Goal: Use online tool/utility: Utilize a website feature to perform a specific function

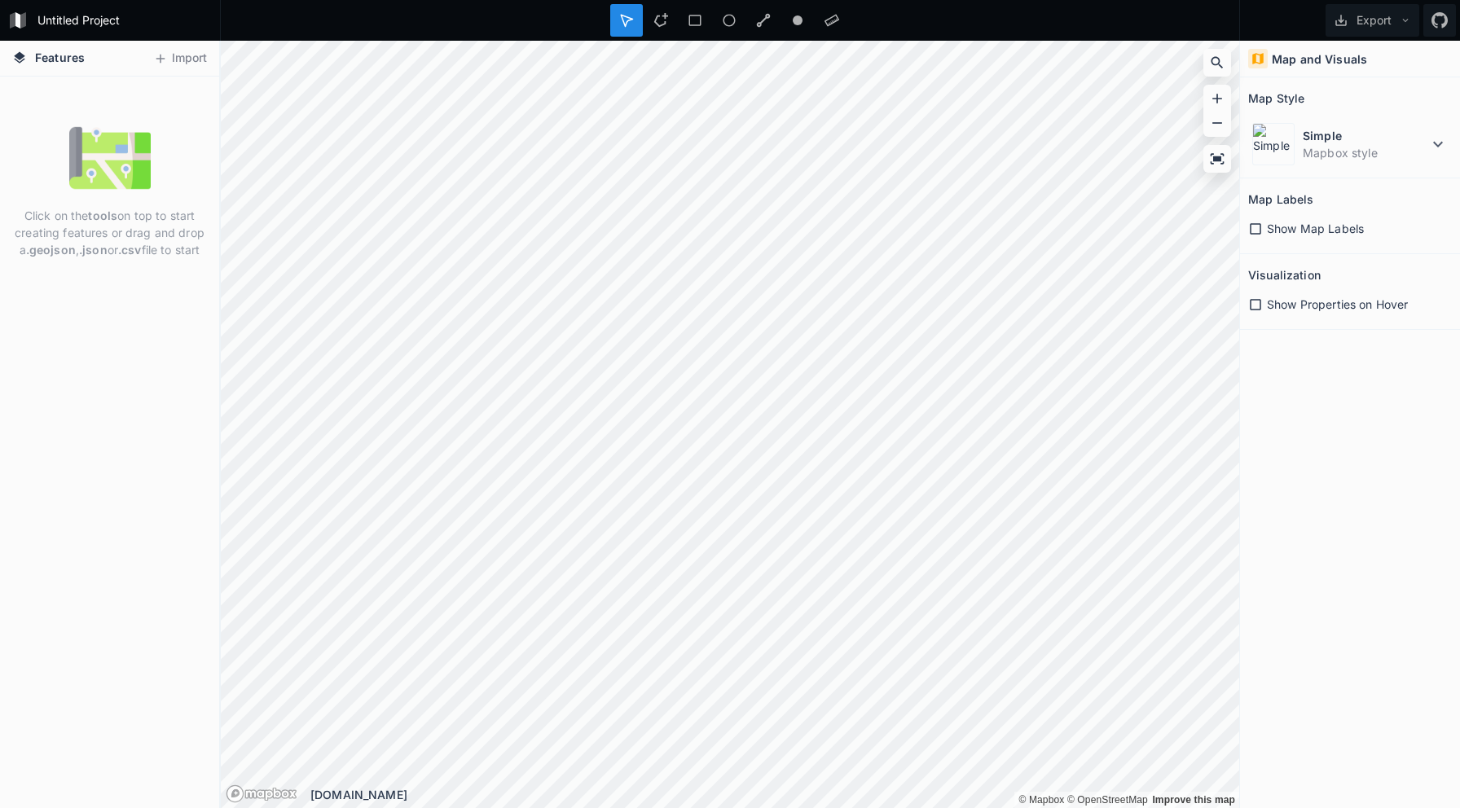
click at [1264, 229] on div "Show Map Labels" at bounding box center [1350, 228] width 204 height 17
click at [1258, 306] on icon at bounding box center [1255, 304] width 15 height 15
click at [107, 165] on img at bounding box center [109, 157] width 81 height 81
click at [172, 61] on button "Import" at bounding box center [180, 59] width 70 height 26
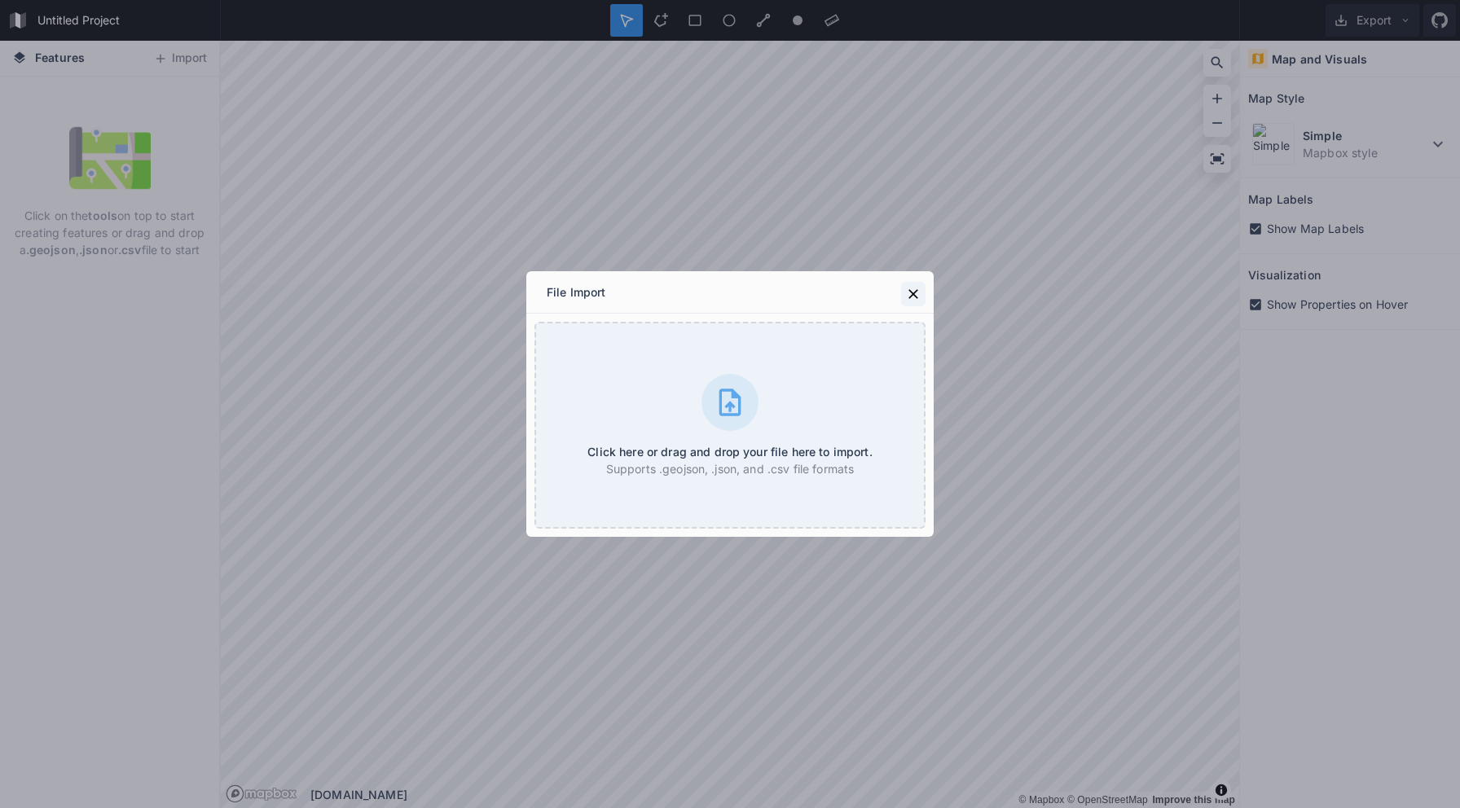
click at [908, 289] on icon at bounding box center [913, 294] width 16 height 16
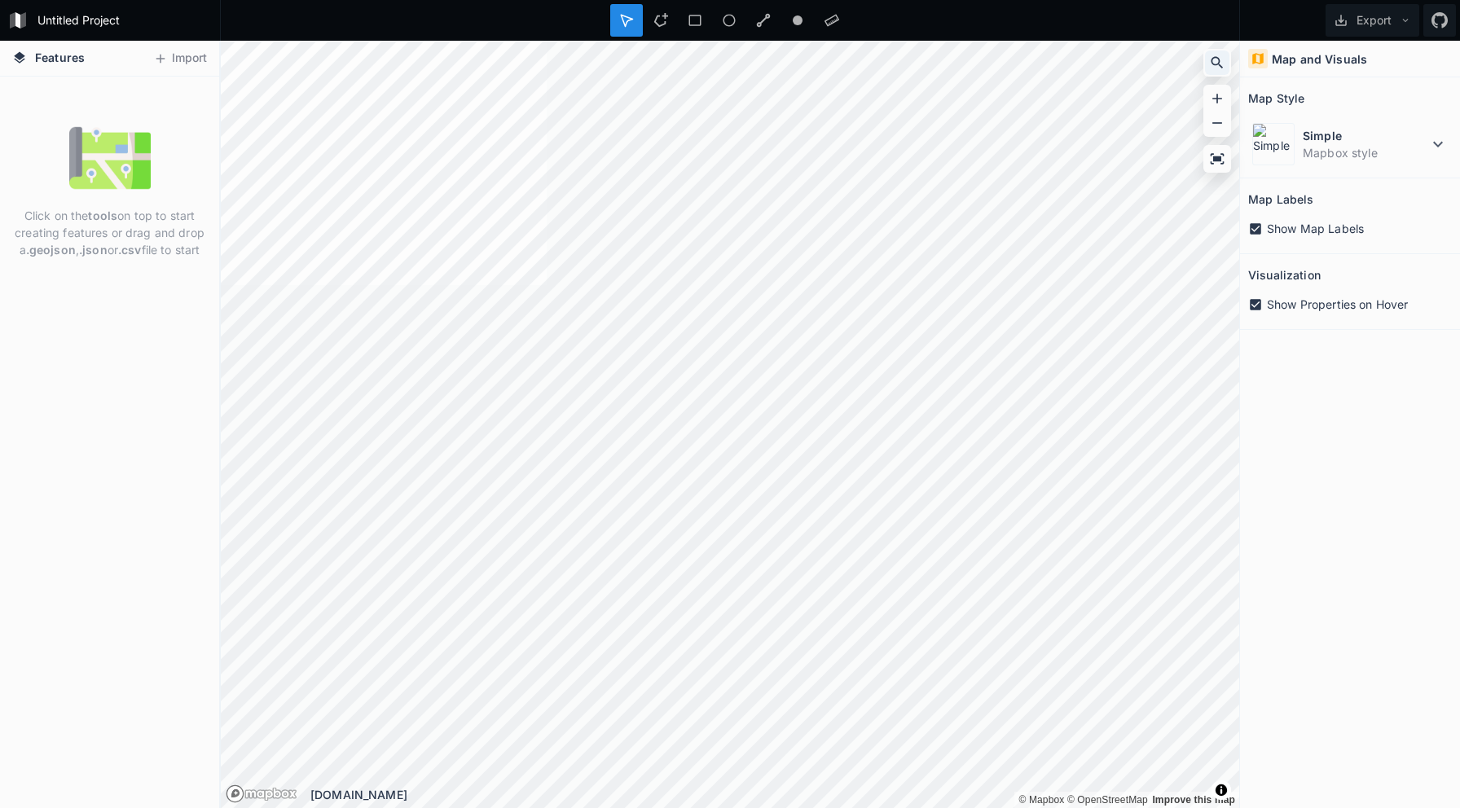
click at [1221, 69] on icon at bounding box center [1217, 63] width 16 height 16
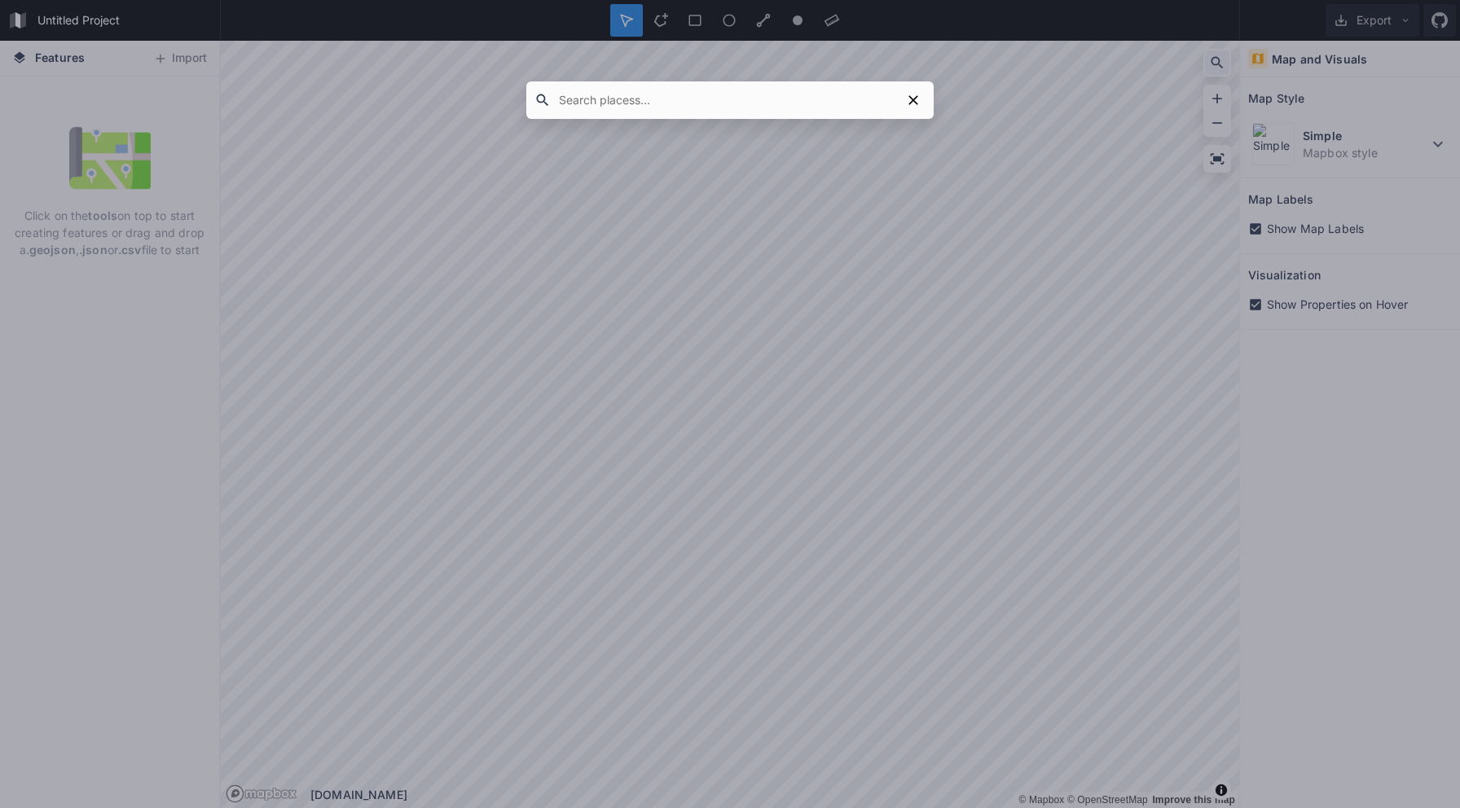
click at [1221, 69] on div at bounding box center [730, 404] width 1460 height 808
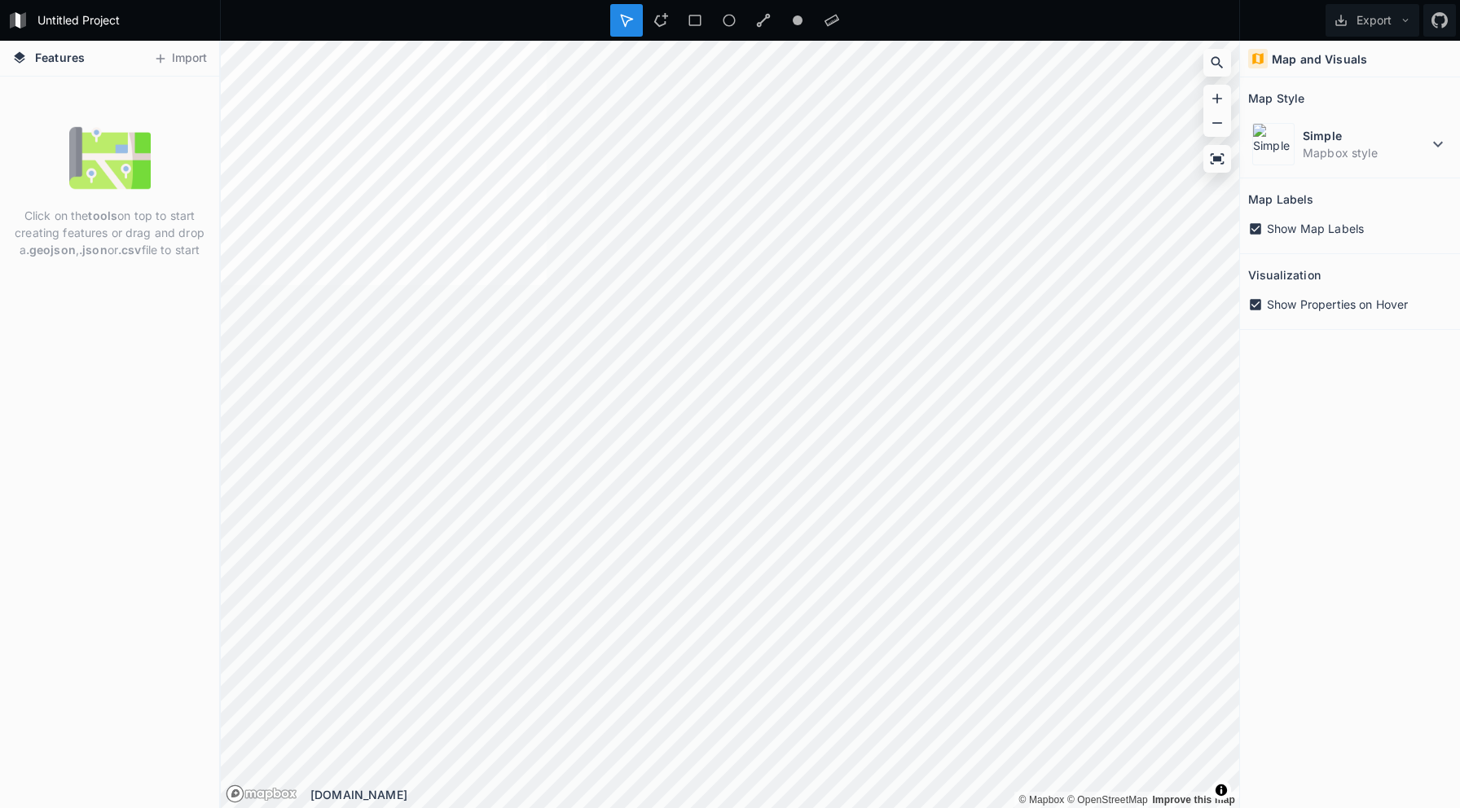
click at [1339, 357] on div "Features Import Click on the tools on top to start creating features or drag an…" at bounding box center [730, 425] width 1460 height 768
click at [1435, 142] on icon at bounding box center [1438, 144] width 20 height 20
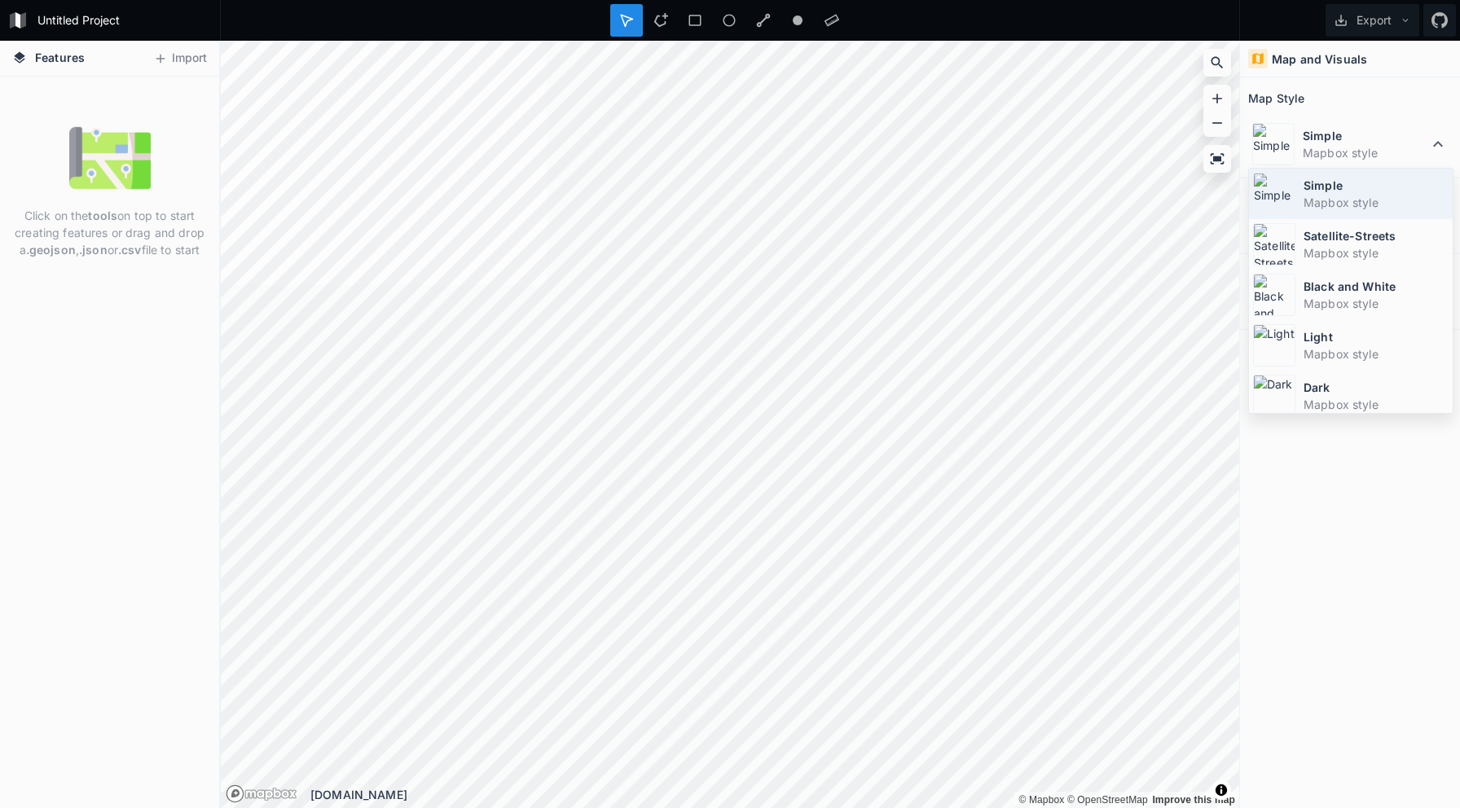
click at [1274, 207] on img at bounding box center [1274, 194] width 42 height 42
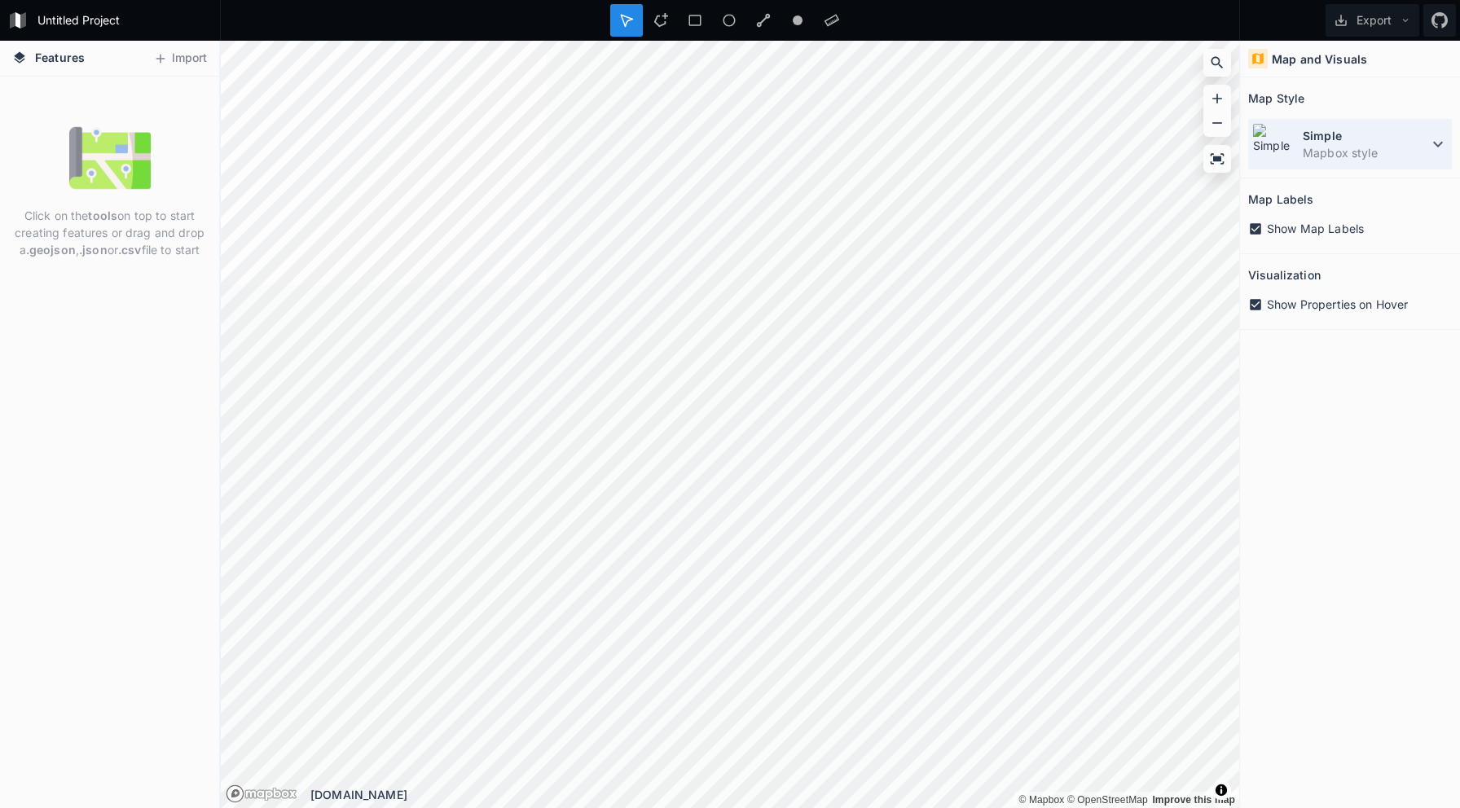
drag, startPoint x: 1449, startPoint y: 139, endPoint x: 1437, endPoint y: 146, distance: 13.1
click at [1449, 139] on div "Simple Mapbox style" at bounding box center [1350, 144] width 204 height 51
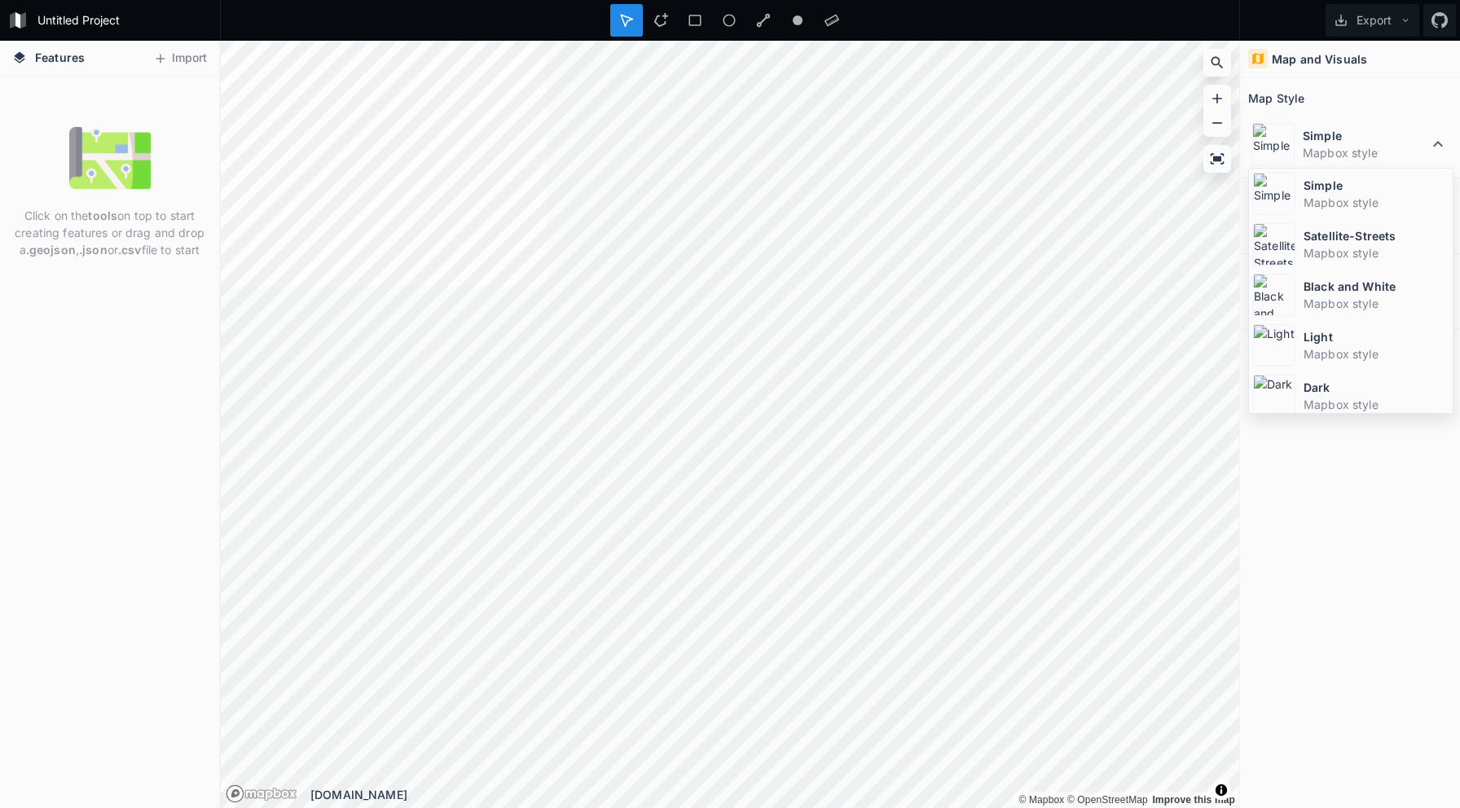
click at [1280, 251] on img at bounding box center [1274, 244] width 42 height 42
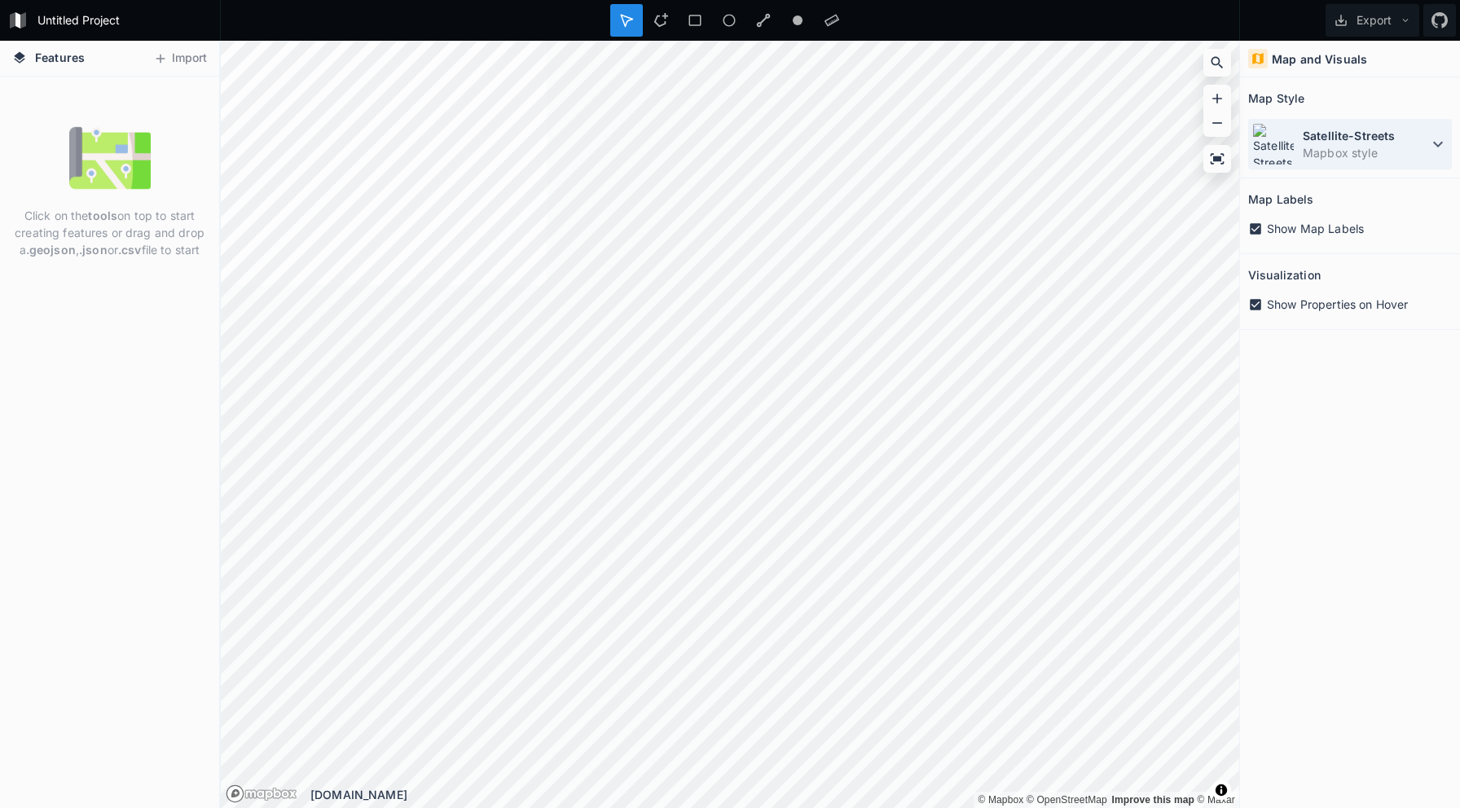
click at [1449, 139] on div "Satellite-Streets Mapbox style" at bounding box center [1350, 144] width 204 height 51
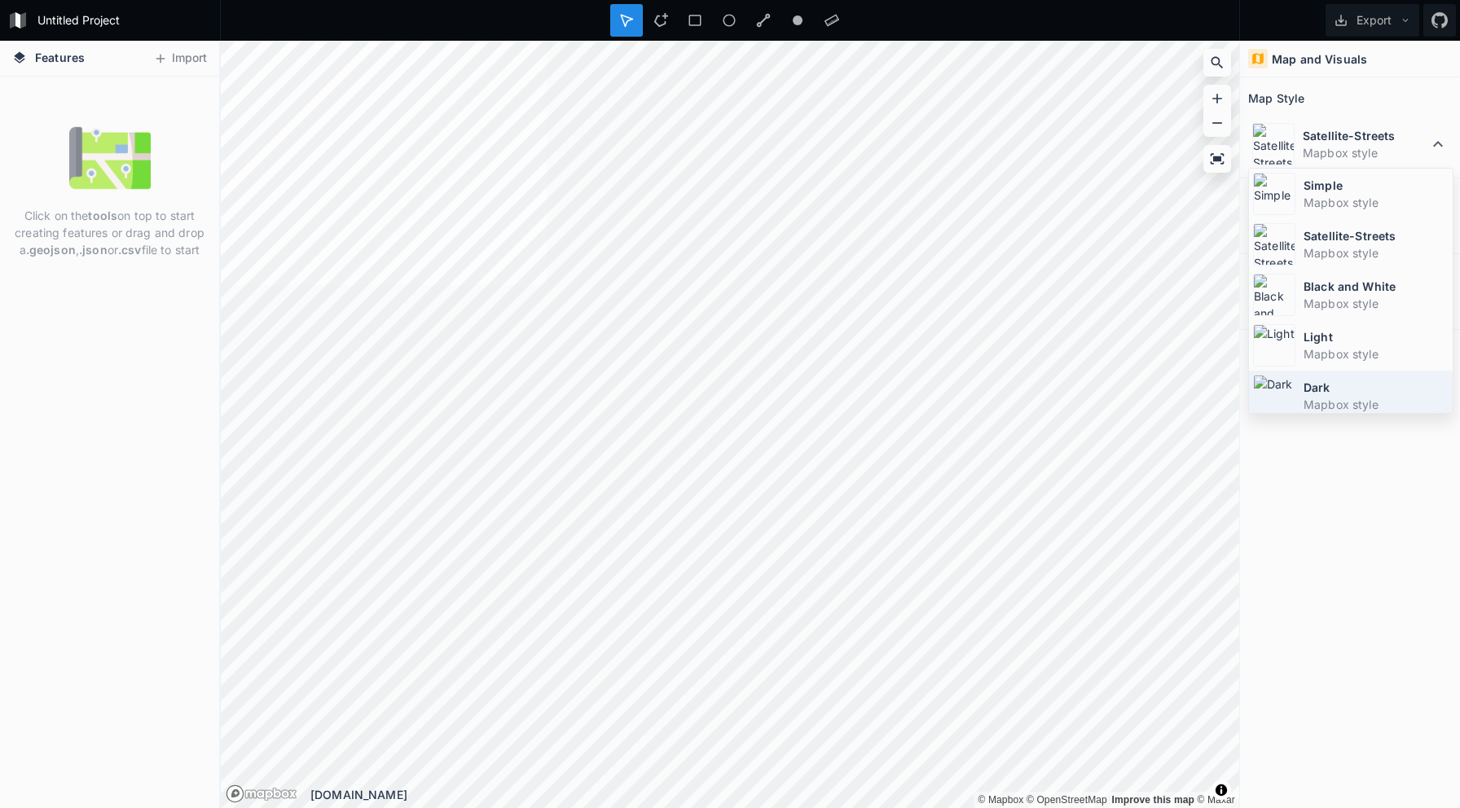
click at [1266, 398] on img at bounding box center [1274, 396] width 42 height 42
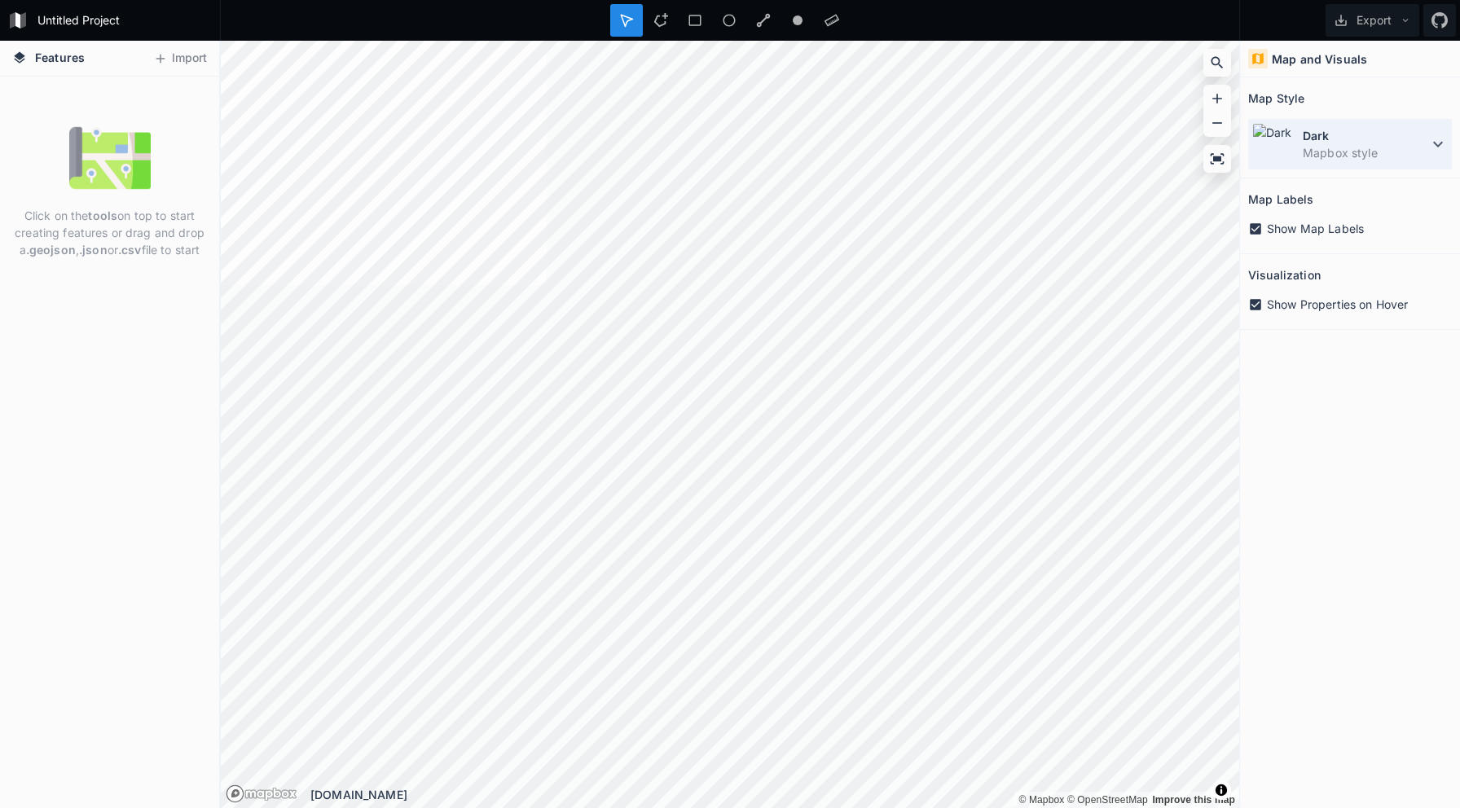
click at [1389, 134] on dt "Dark" at bounding box center [1365, 135] width 125 height 17
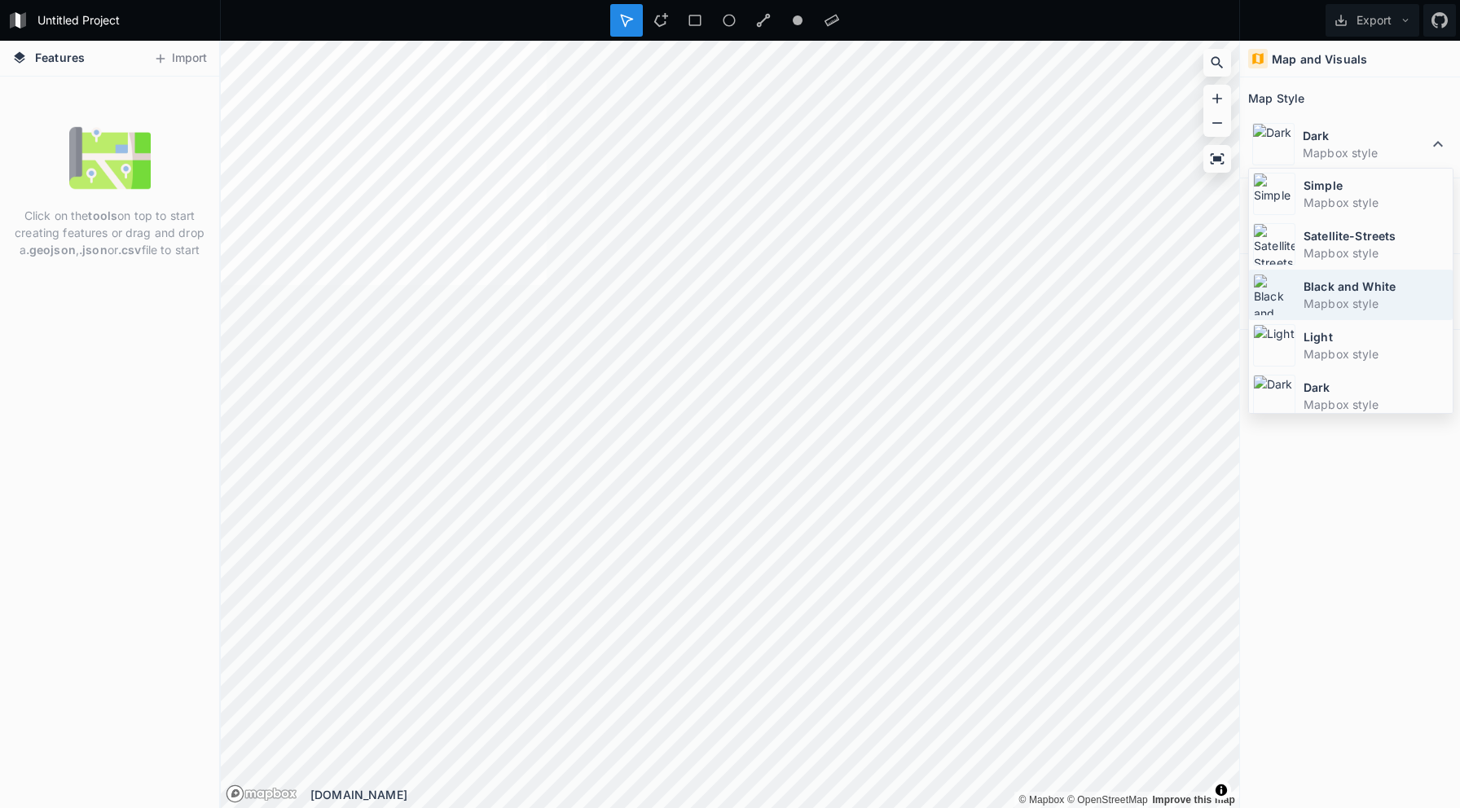
click at [1274, 294] on img at bounding box center [1274, 295] width 42 height 42
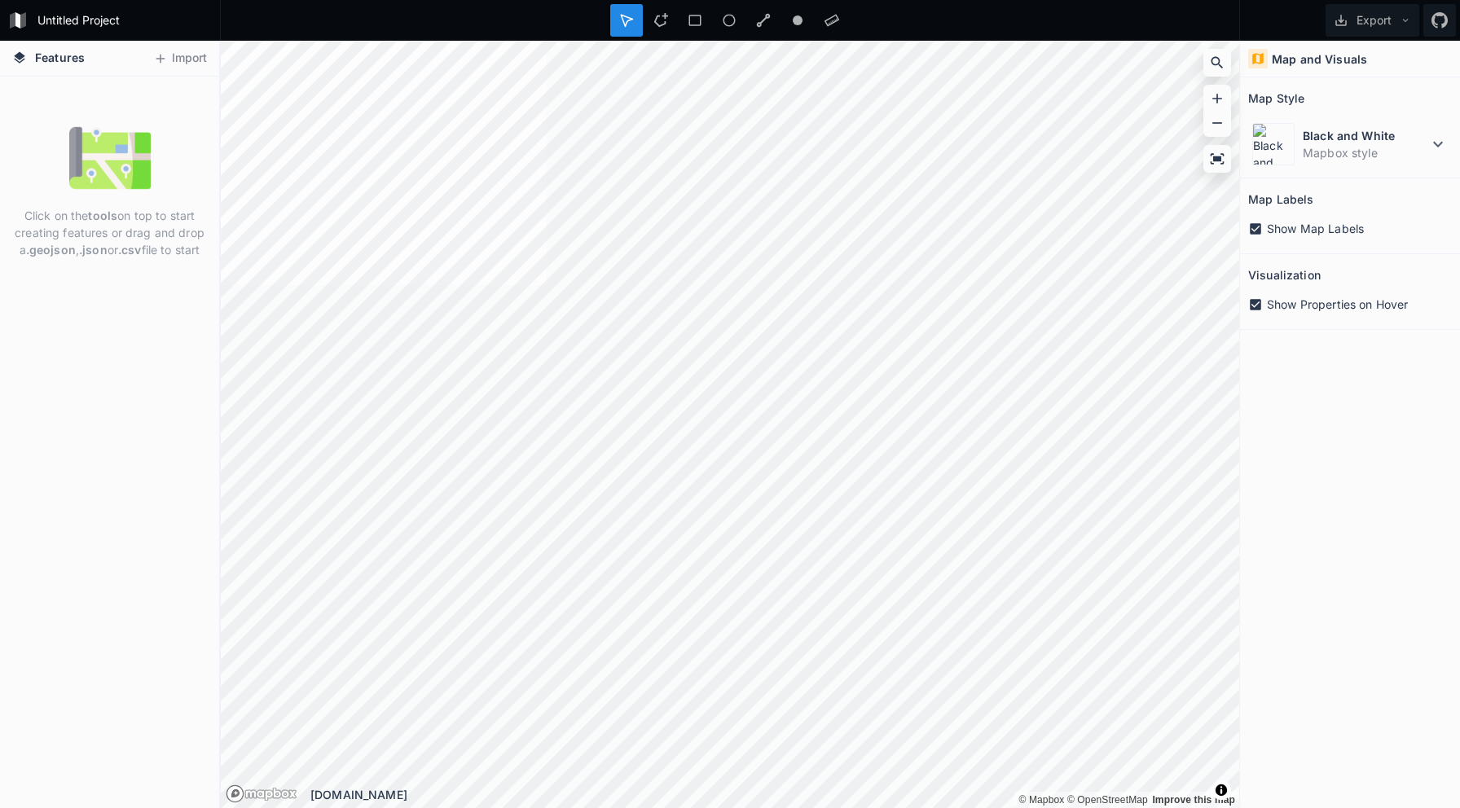
click at [1259, 227] on icon at bounding box center [1255, 229] width 15 height 15
click at [659, 28] on div at bounding box center [660, 20] width 33 height 33
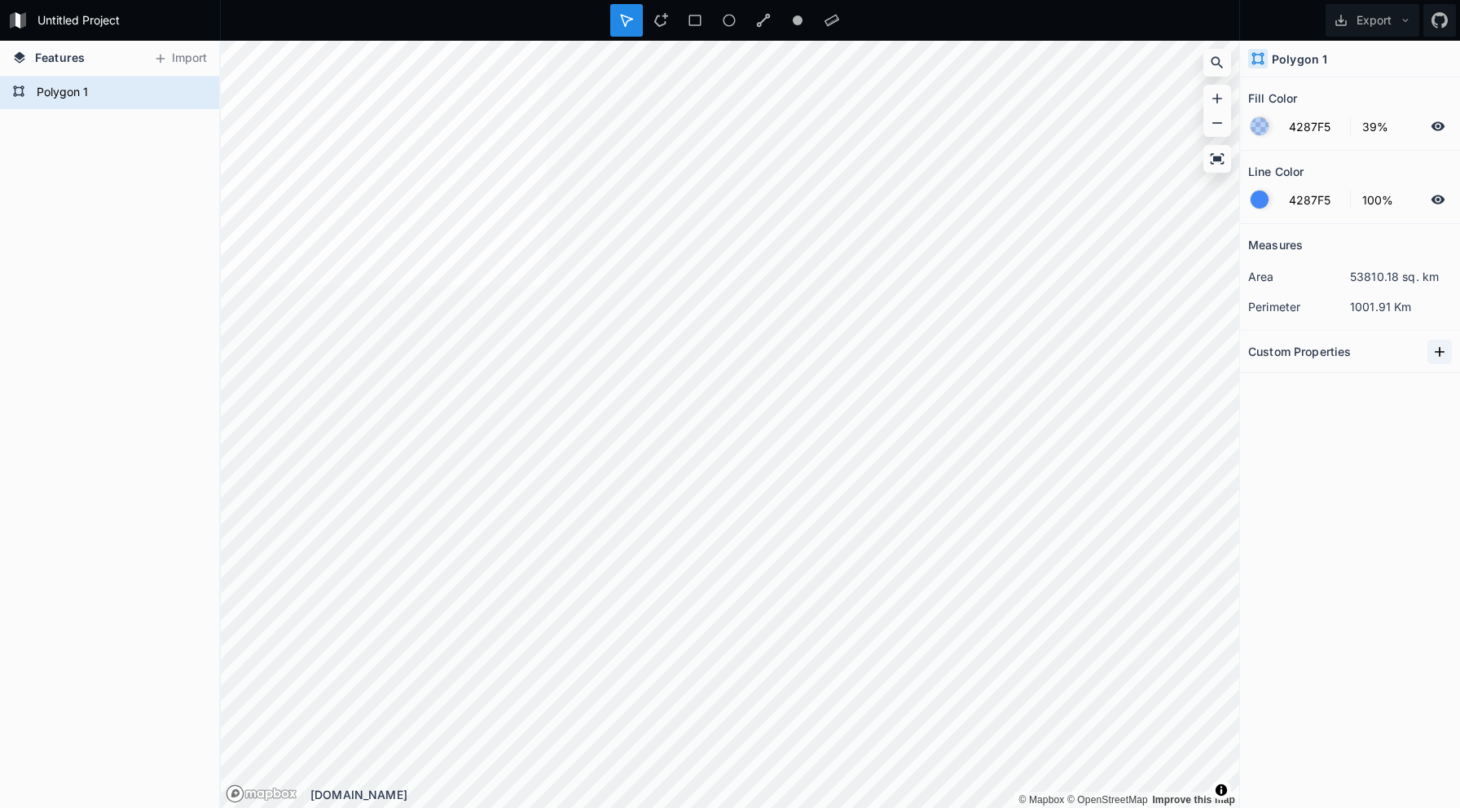
click at [1435, 351] on icon at bounding box center [1440, 352] width 10 height 10
click at [1347, 392] on input "text" at bounding box center [1384, 380] width 90 height 24
type input "1"
click at [1251, 196] on div at bounding box center [1260, 200] width 18 height 18
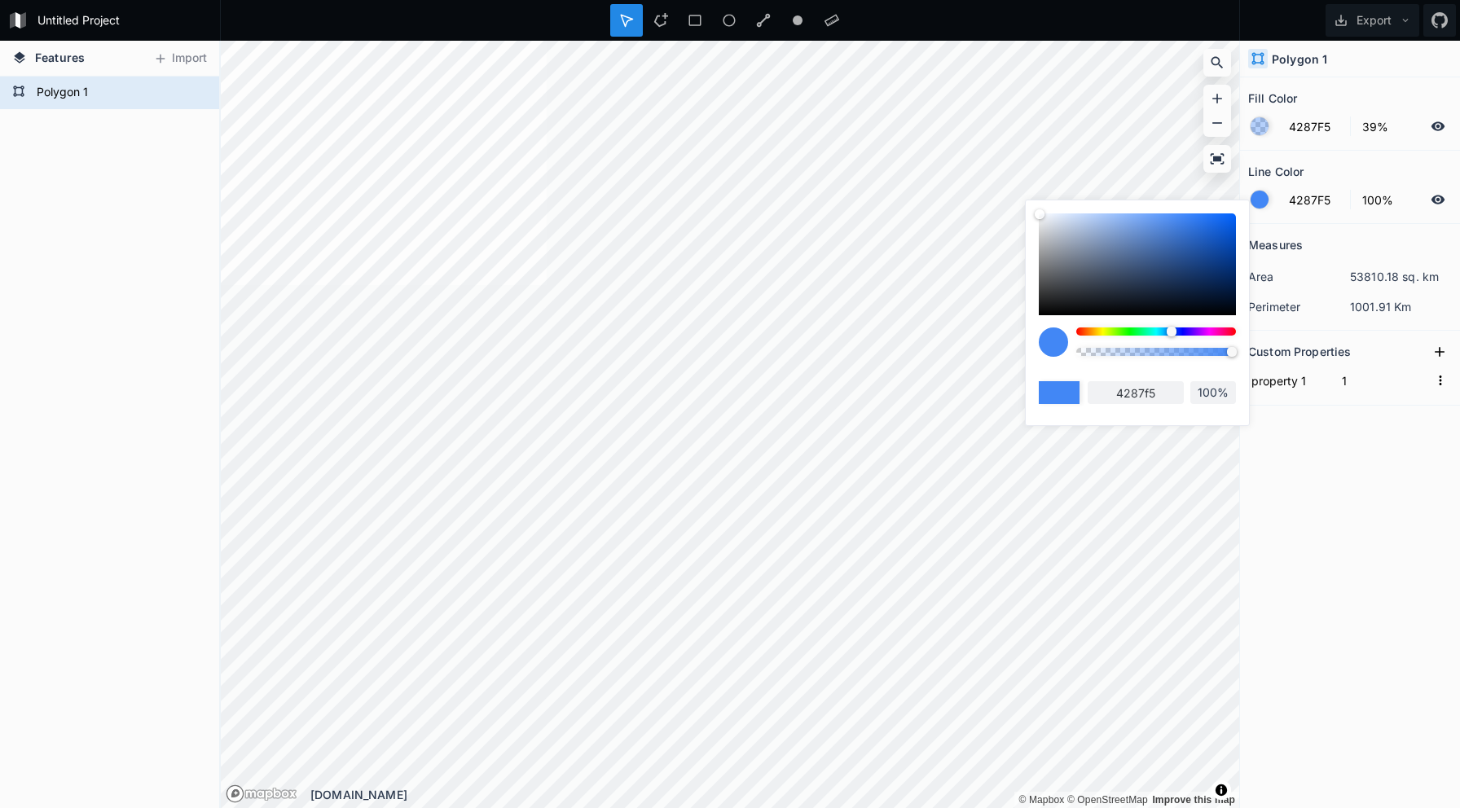
click at [1137, 334] on div at bounding box center [1156, 332] width 160 height 8
type input "42F56F"
type input "42f56f"
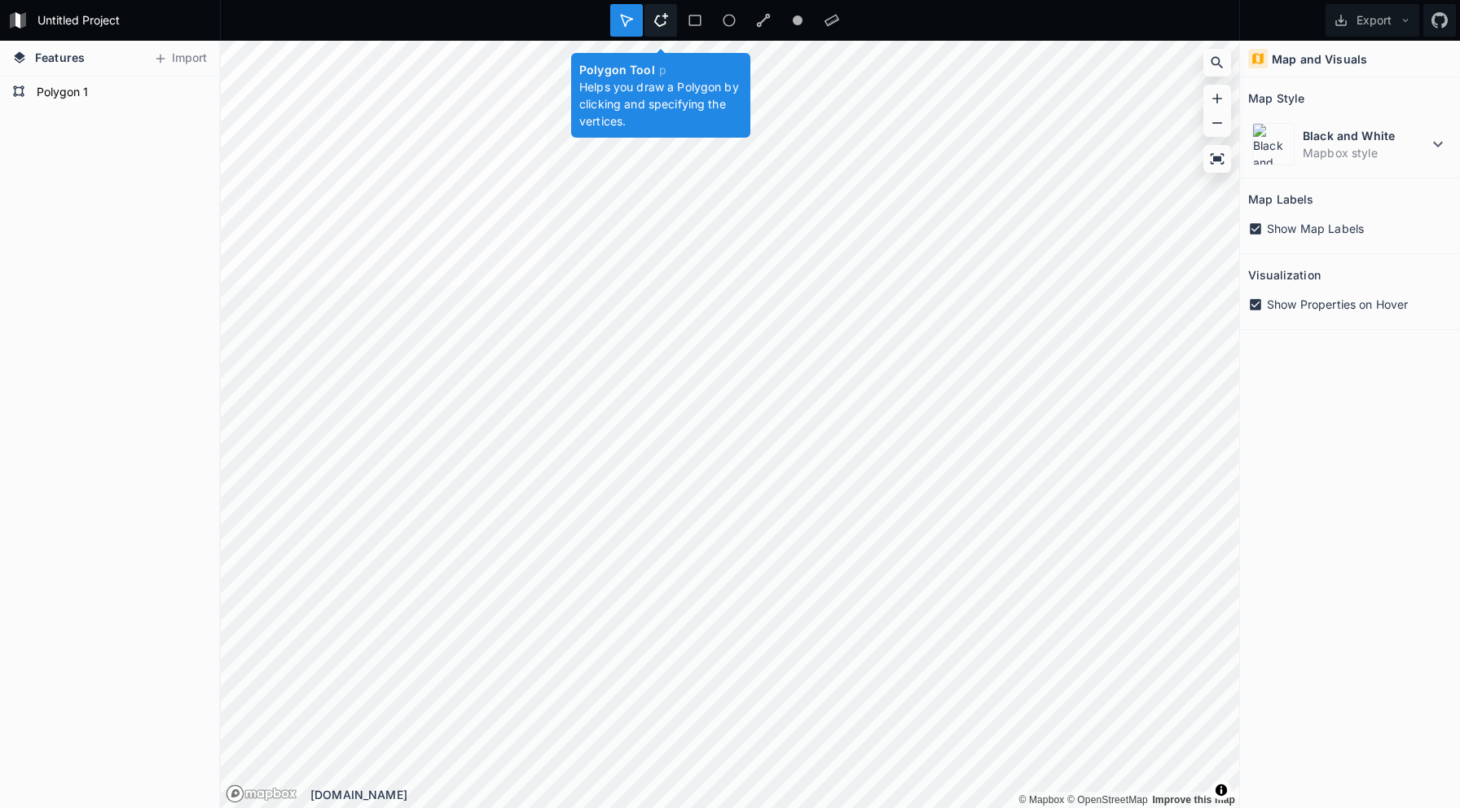
click at [662, 21] on icon at bounding box center [660, 20] width 15 height 15
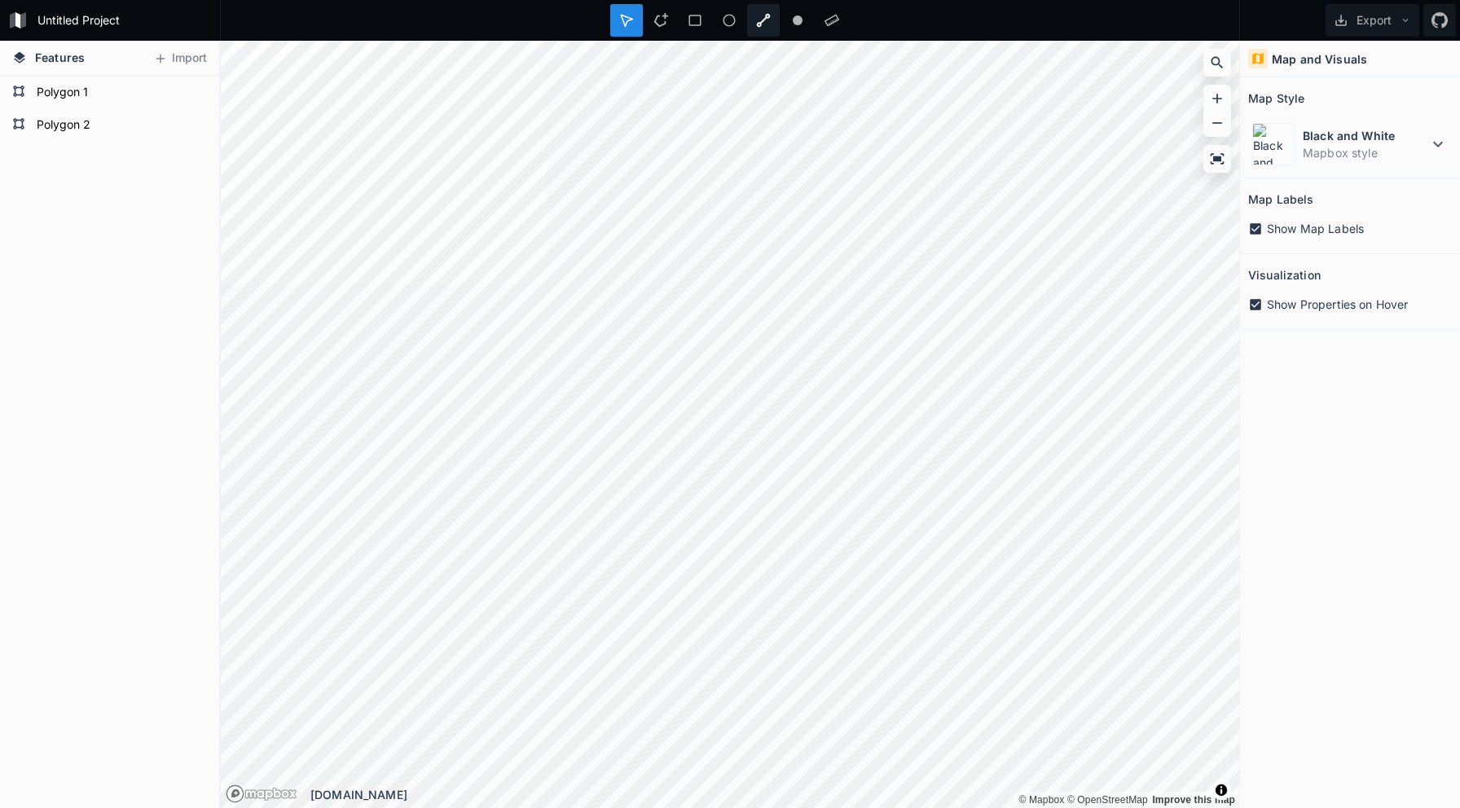
click at [757, 24] on icon at bounding box center [764, 21] width 14 height 14
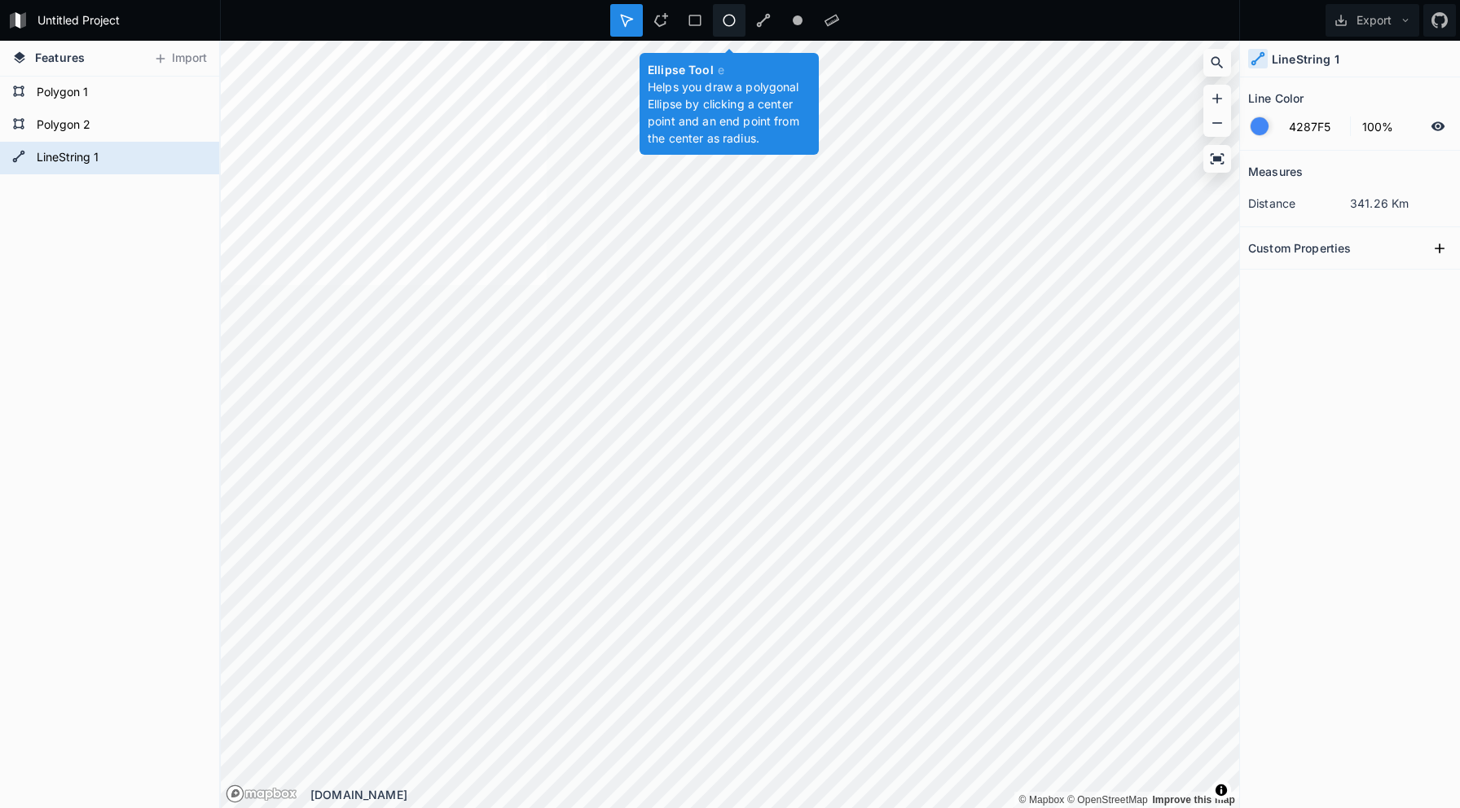
click at [727, 26] on icon at bounding box center [729, 20] width 15 height 15
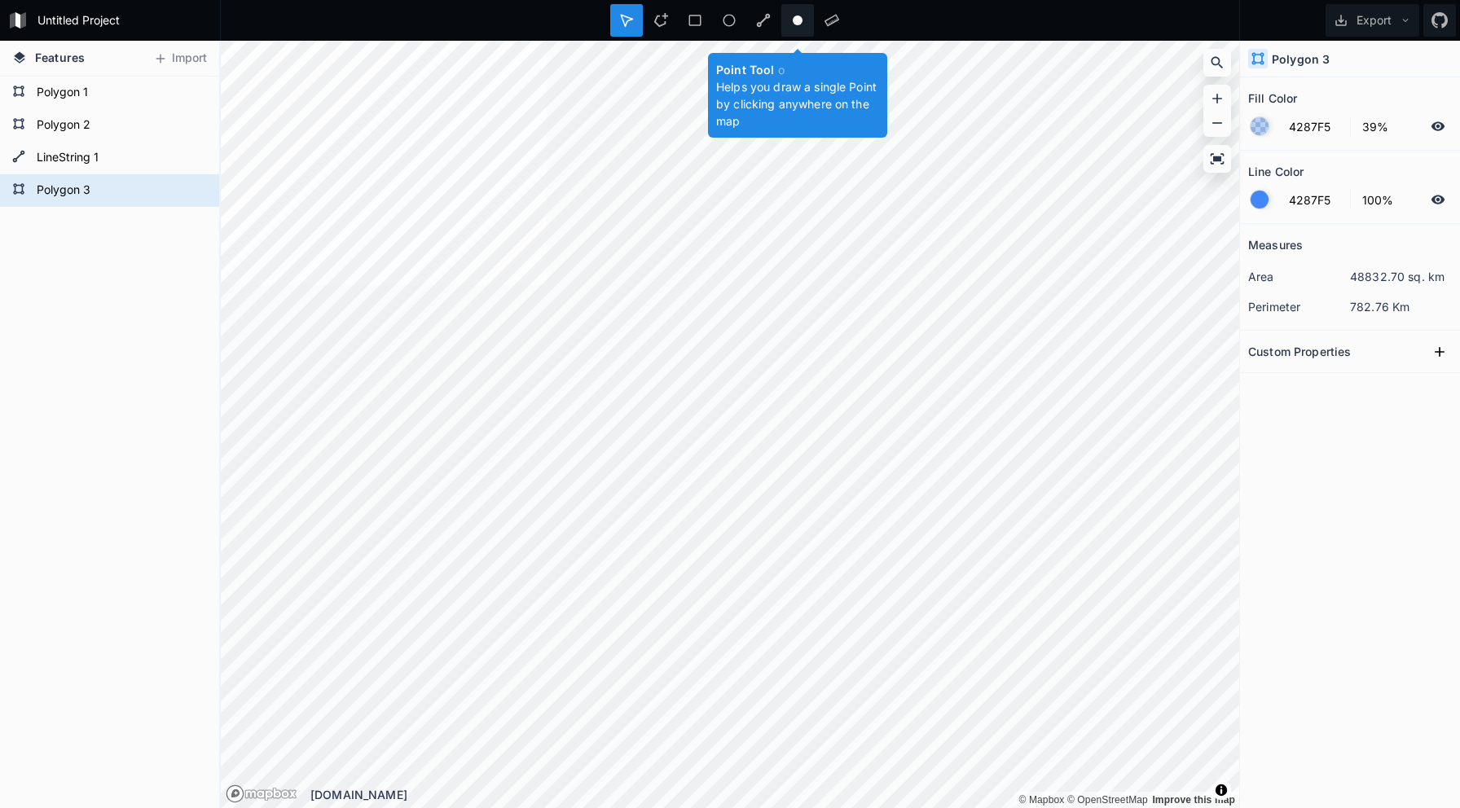
click at [802, 20] on circle at bounding box center [798, 20] width 10 height 10
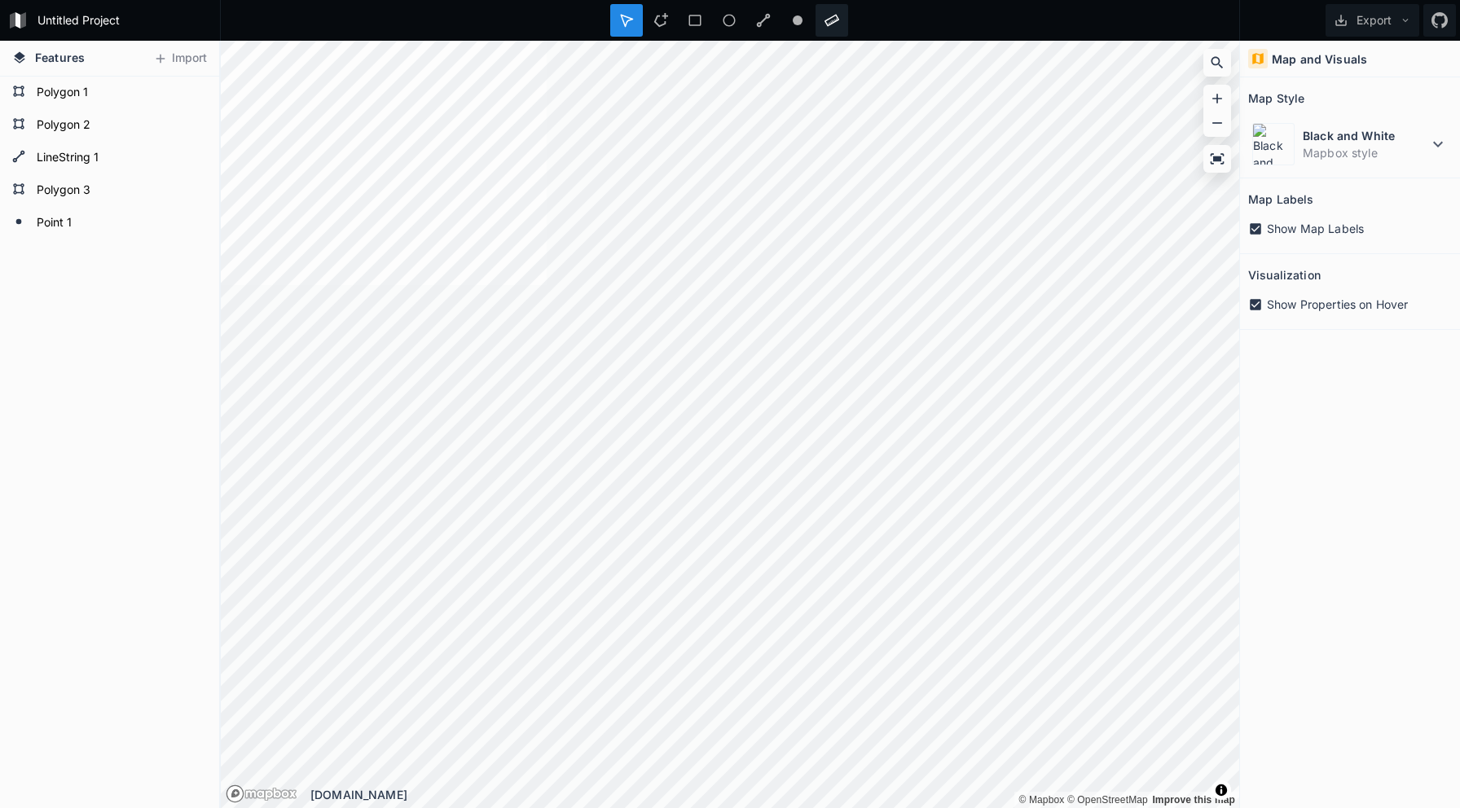
click at [832, 18] on icon at bounding box center [832, 20] width 15 height 15
click at [835, 28] on div at bounding box center [832, 20] width 33 height 33
click at [662, 24] on icon at bounding box center [661, 20] width 14 height 14
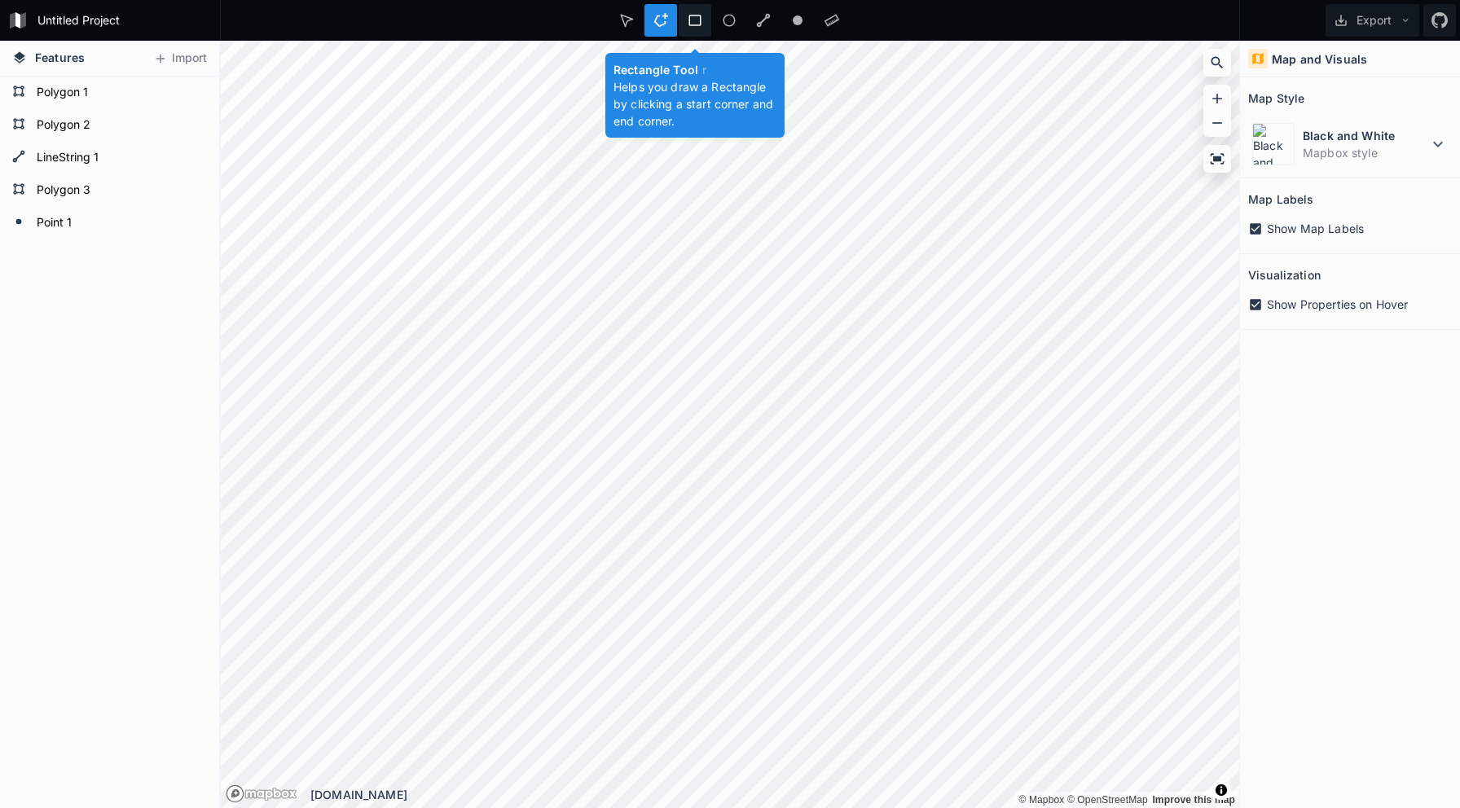
click at [698, 25] on icon at bounding box center [695, 20] width 15 height 15
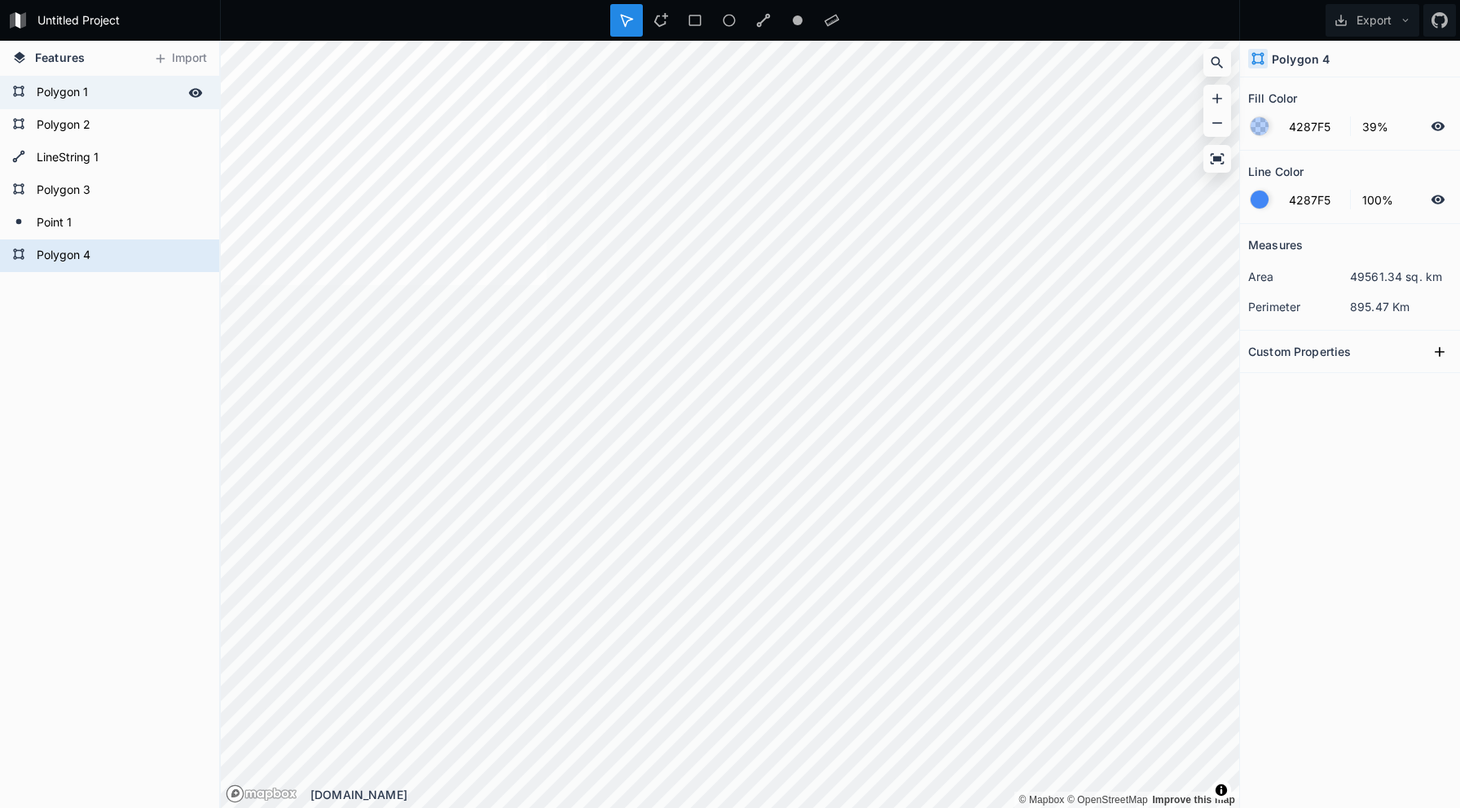
click at [106, 93] on form "Polygon 1" at bounding box center [108, 93] width 152 height 24
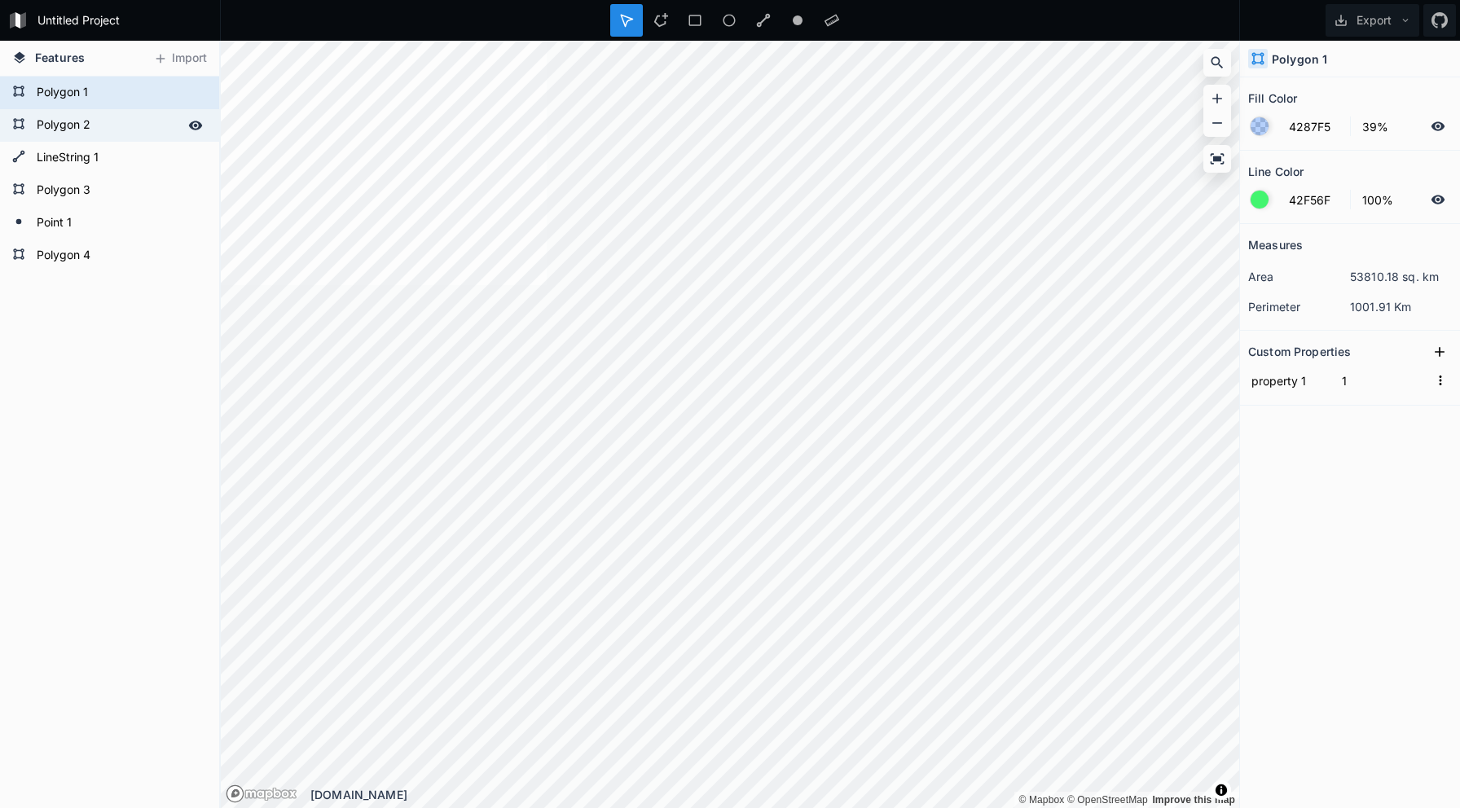
click at [108, 135] on form "Polygon 2" at bounding box center [108, 125] width 152 height 24
type input "4287F5"
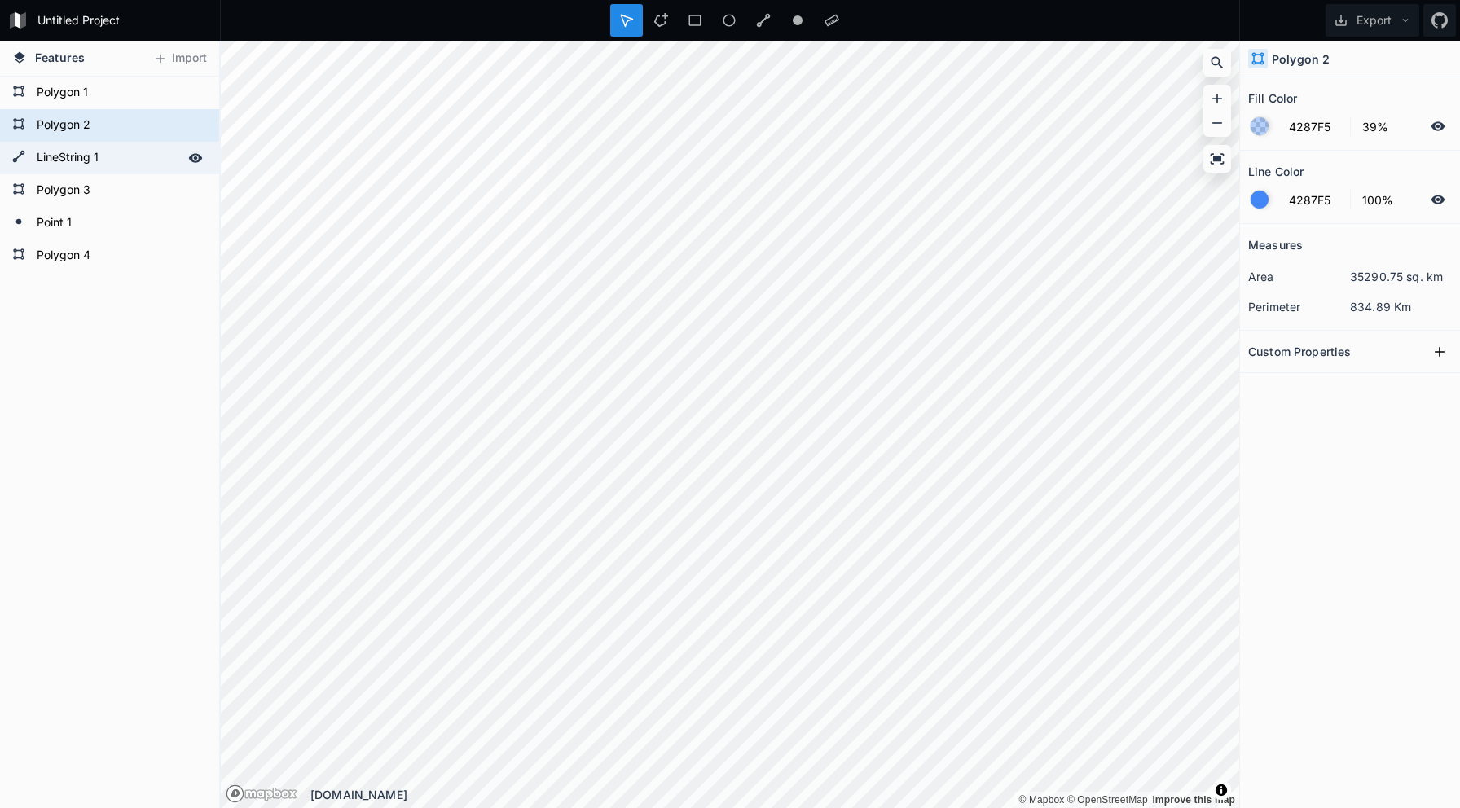
drag, startPoint x: 111, startPoint y: 161, endPoint x: 115, endPoint y: 173, distance: 12.9
click at [111, 161] on form "LineString 1" at bounding box center [108, 158] width 152 height 24
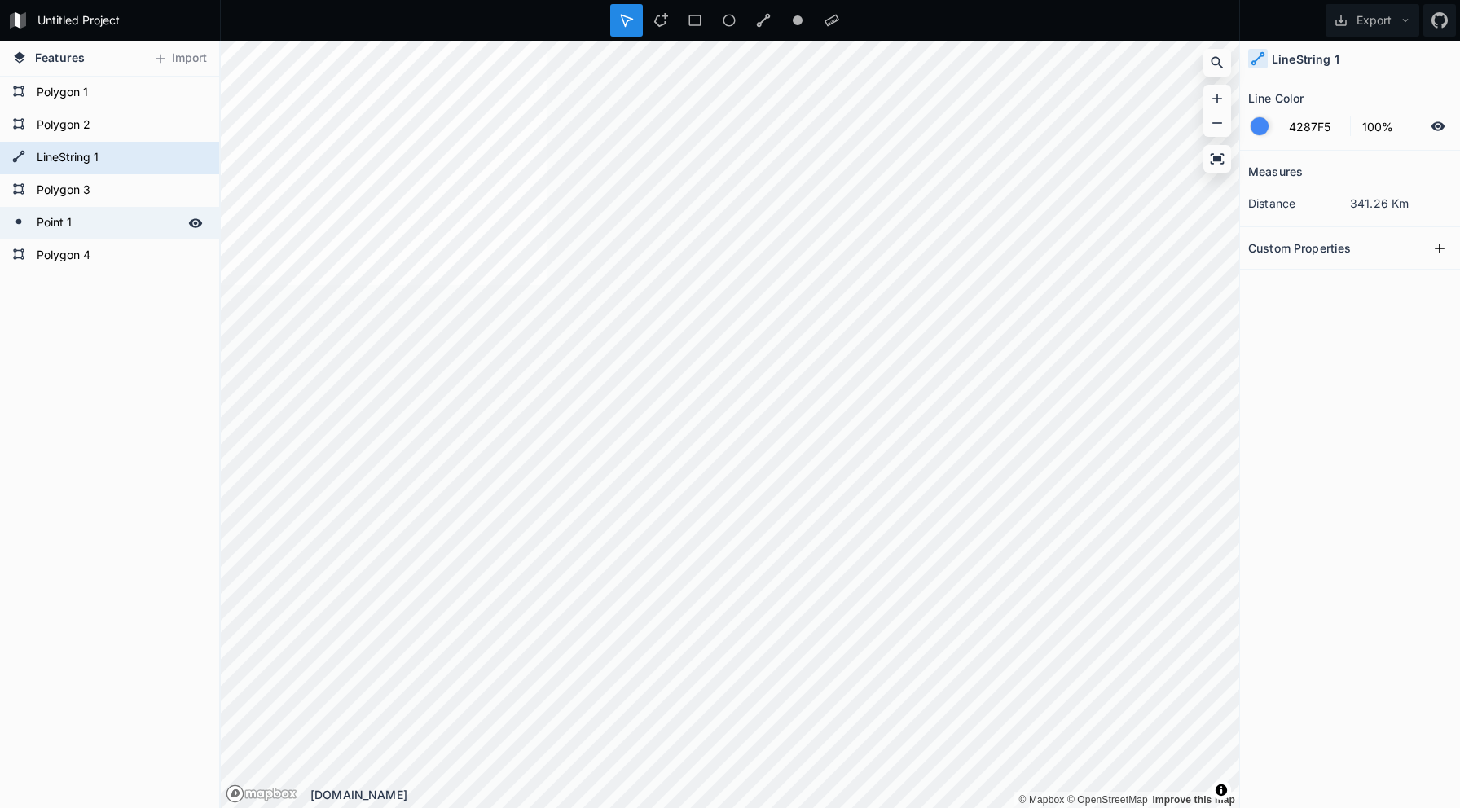
click at [125, 207] on div "Point 1" at bounding box center [109, 223] width 219 height 33
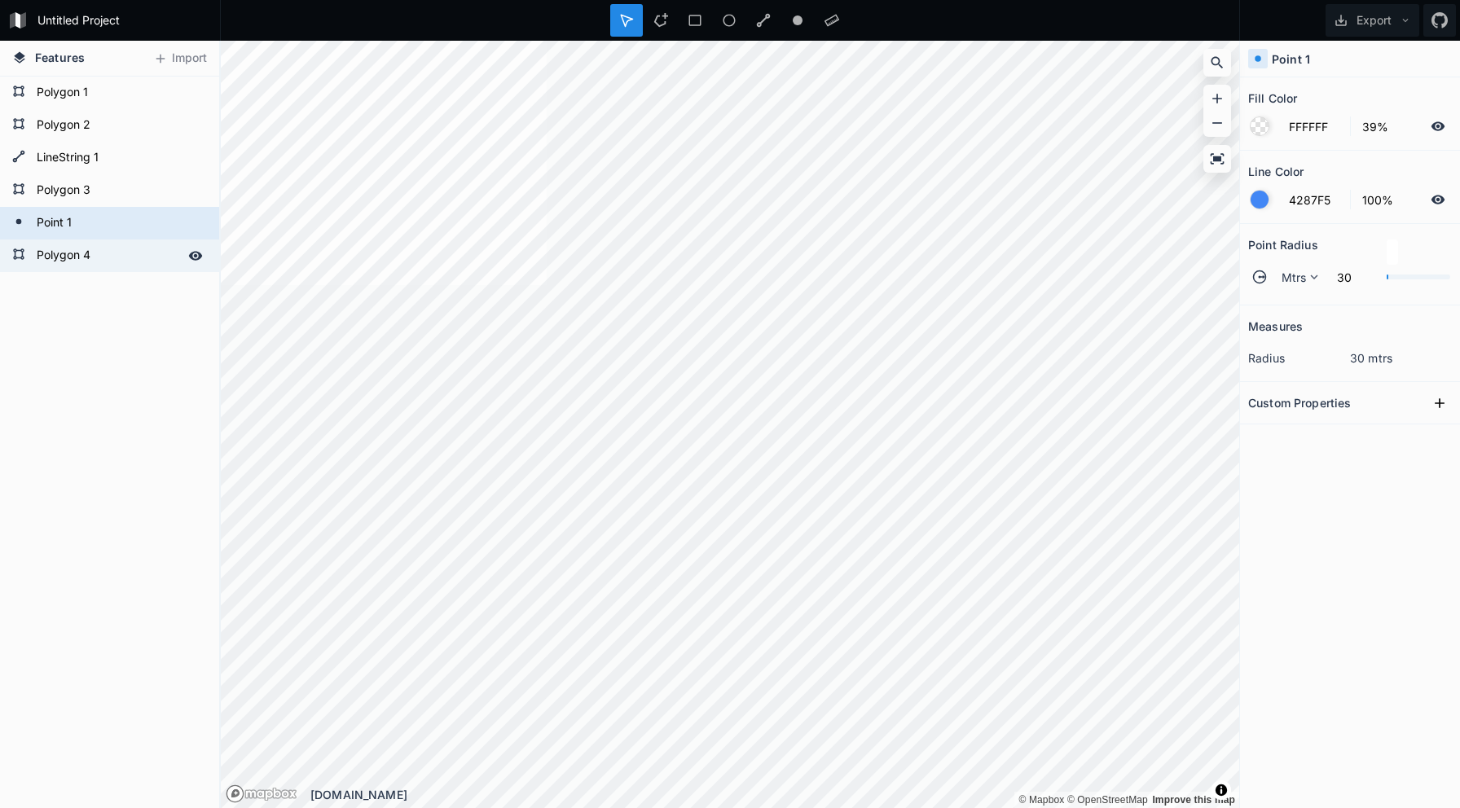
click at [118, 253] on form "Polygon 4" at bounding box center [108, 256] width 152 height 24
type input "4287F5"
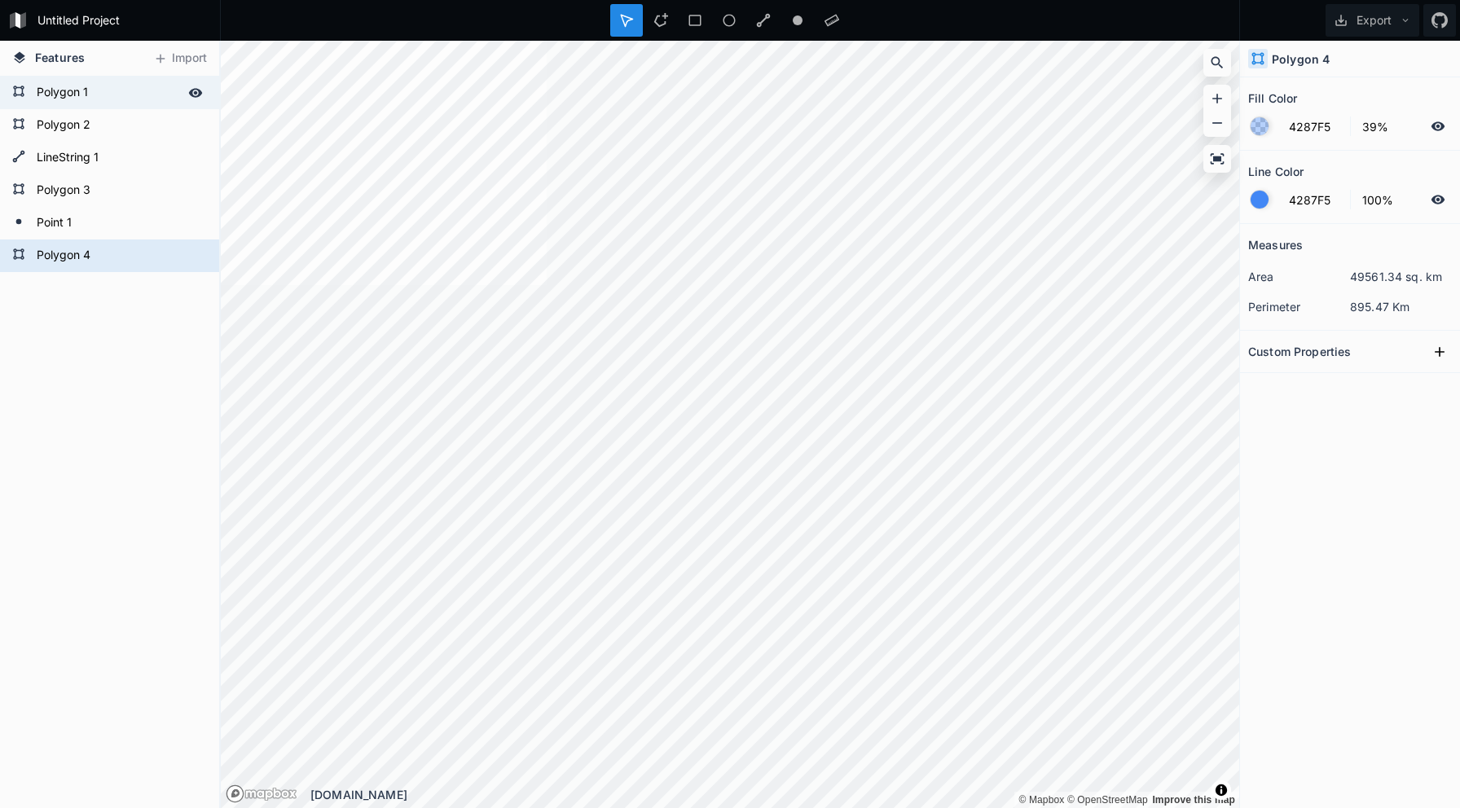
click at [138, 103] on form "Polygon 1" at bounding box center [108, 93] width 152 height 24
type input "42F56F"
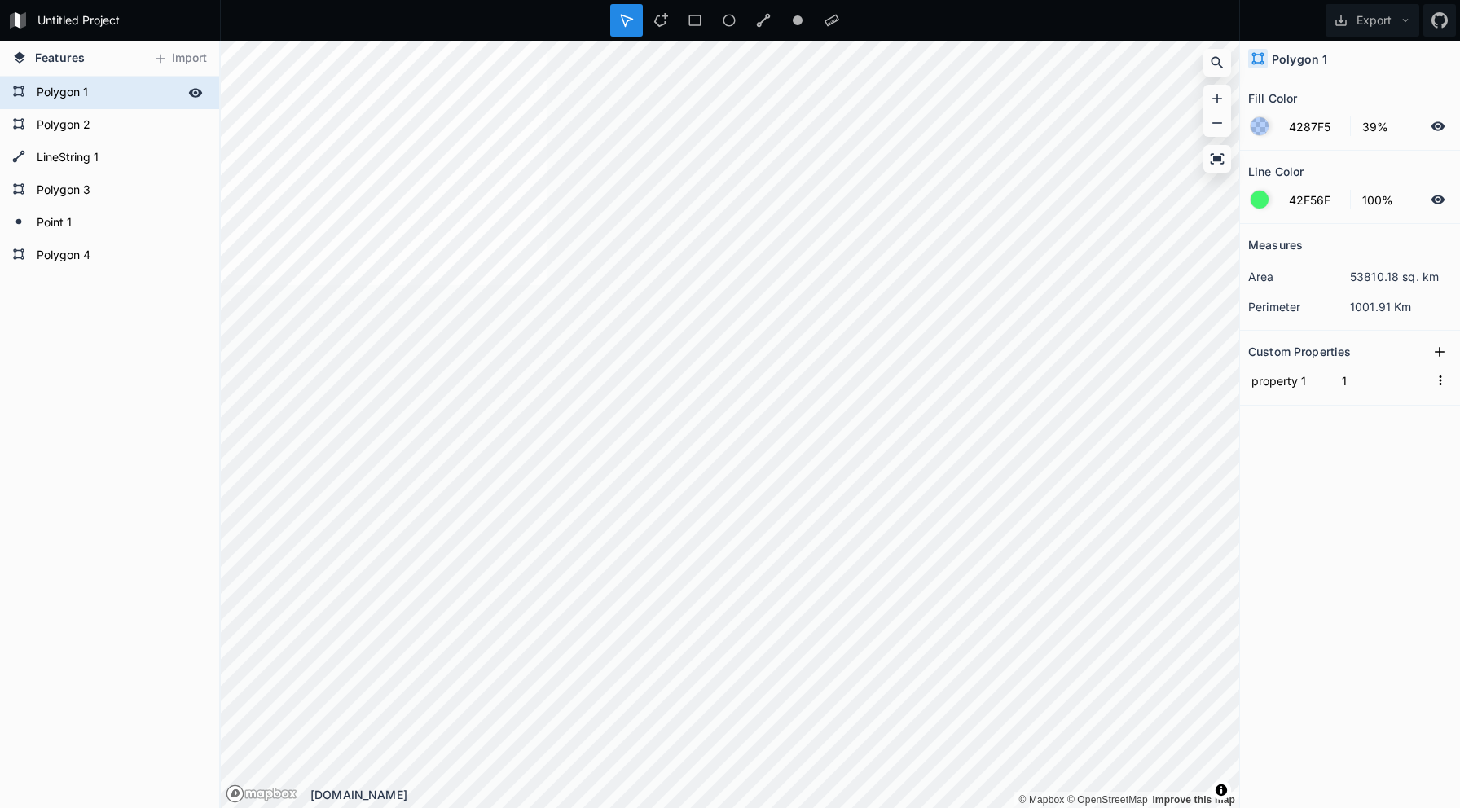
click at [196, 92] on icon at bounding box center [196, 92] width 14 height 9
click at [199, 127] on icon at bounding box center [196, 125] width 14 height 9
click at [200, 167] on div at bounding box center [195, 158] width 23 height 23
click at [44, 90] on form "Polygon 1" at bounding box center [108, 93] width 152 height 24
click at [189, 162] on icon at bounding box center [195, 158] width 15 height 15
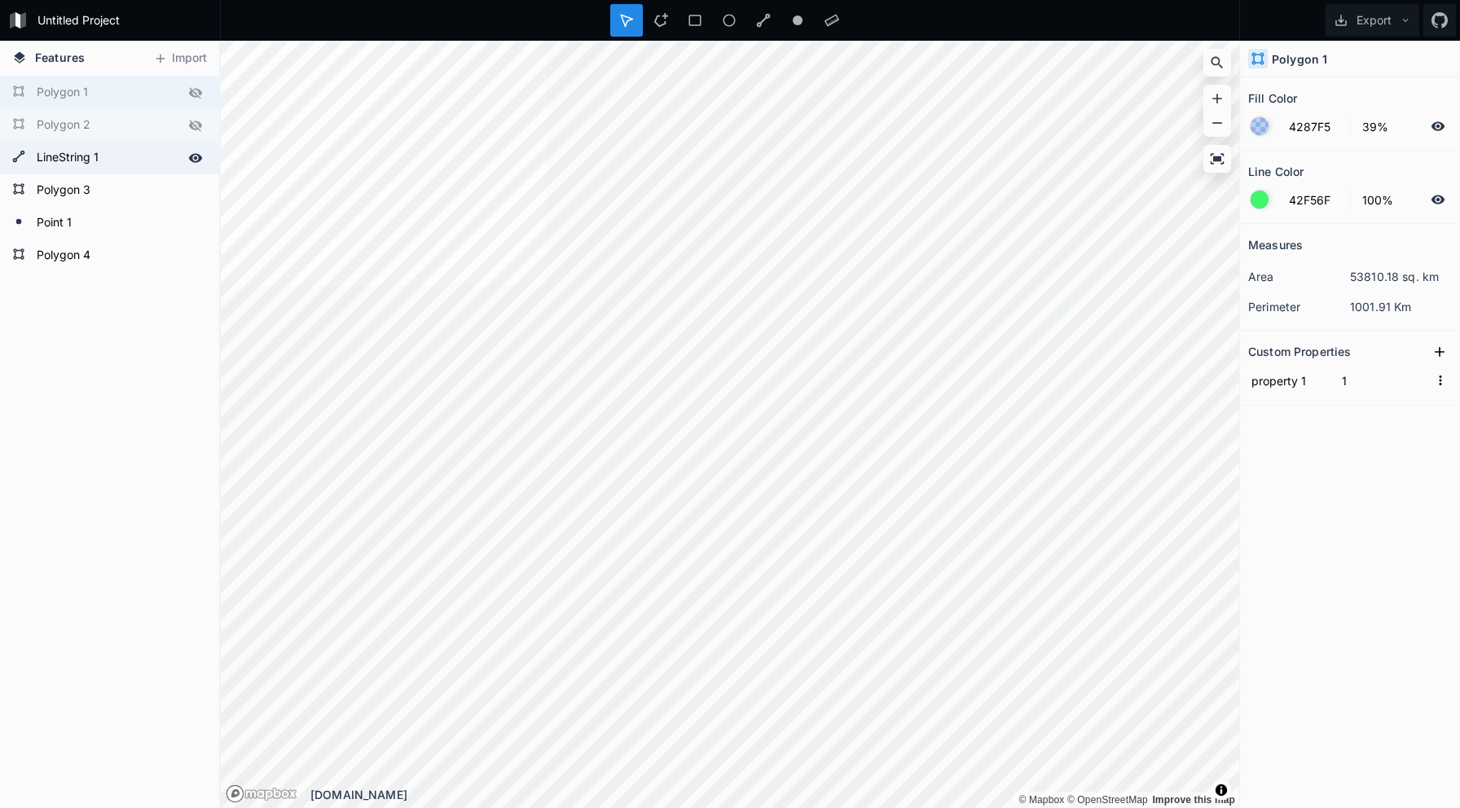
click at [193, 134] on div at bounding box center [195, 125] width 23 height 23
click at [195, 105] on div "Polygon 1" at bounding box center [109, 93] width 219 height 33
click at [195, 98] on icon at bounding box center [195, 93] width 15 height 15
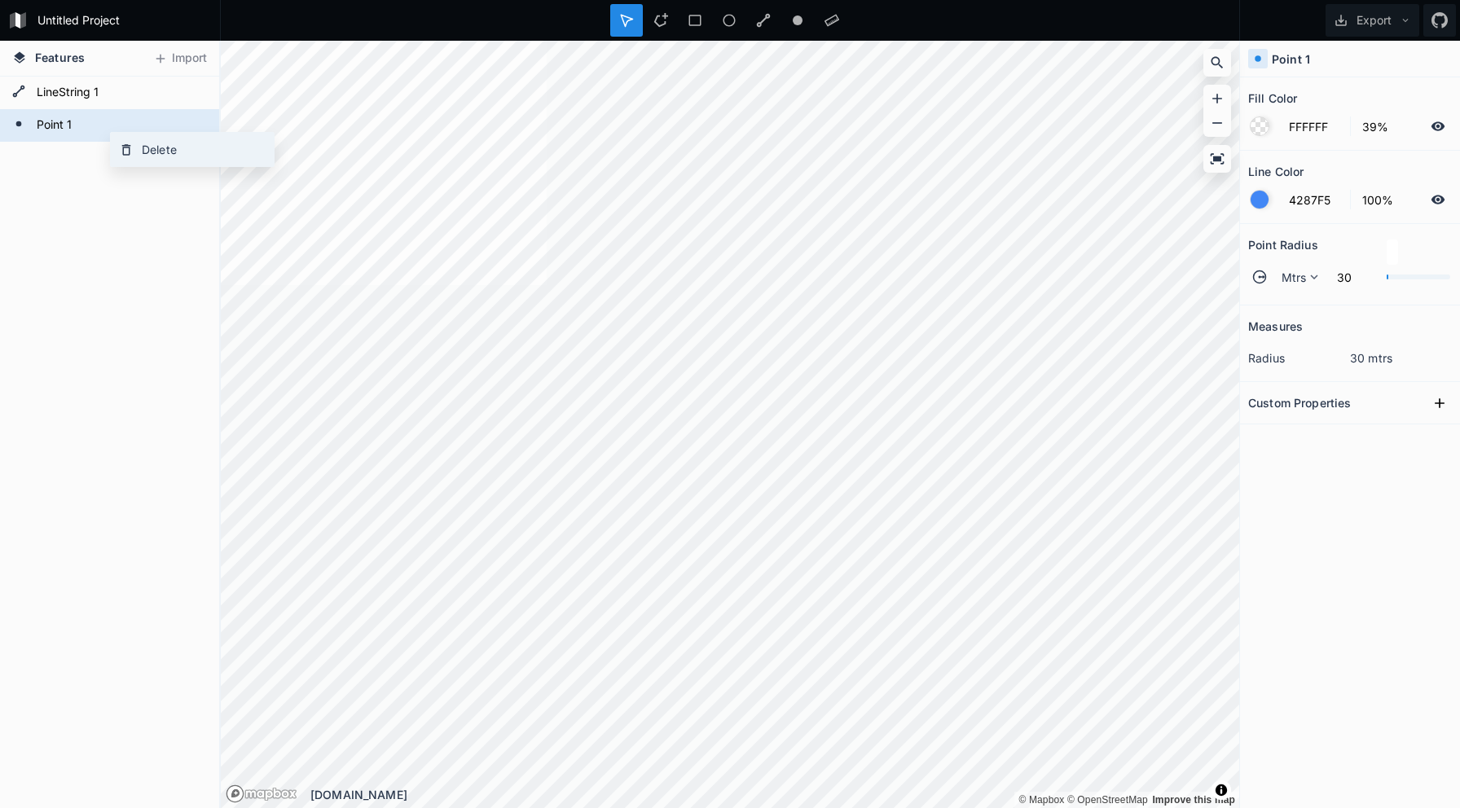
click at [142, 152] on div "Delete" at bounding box center [192, 149] width 163 height 33
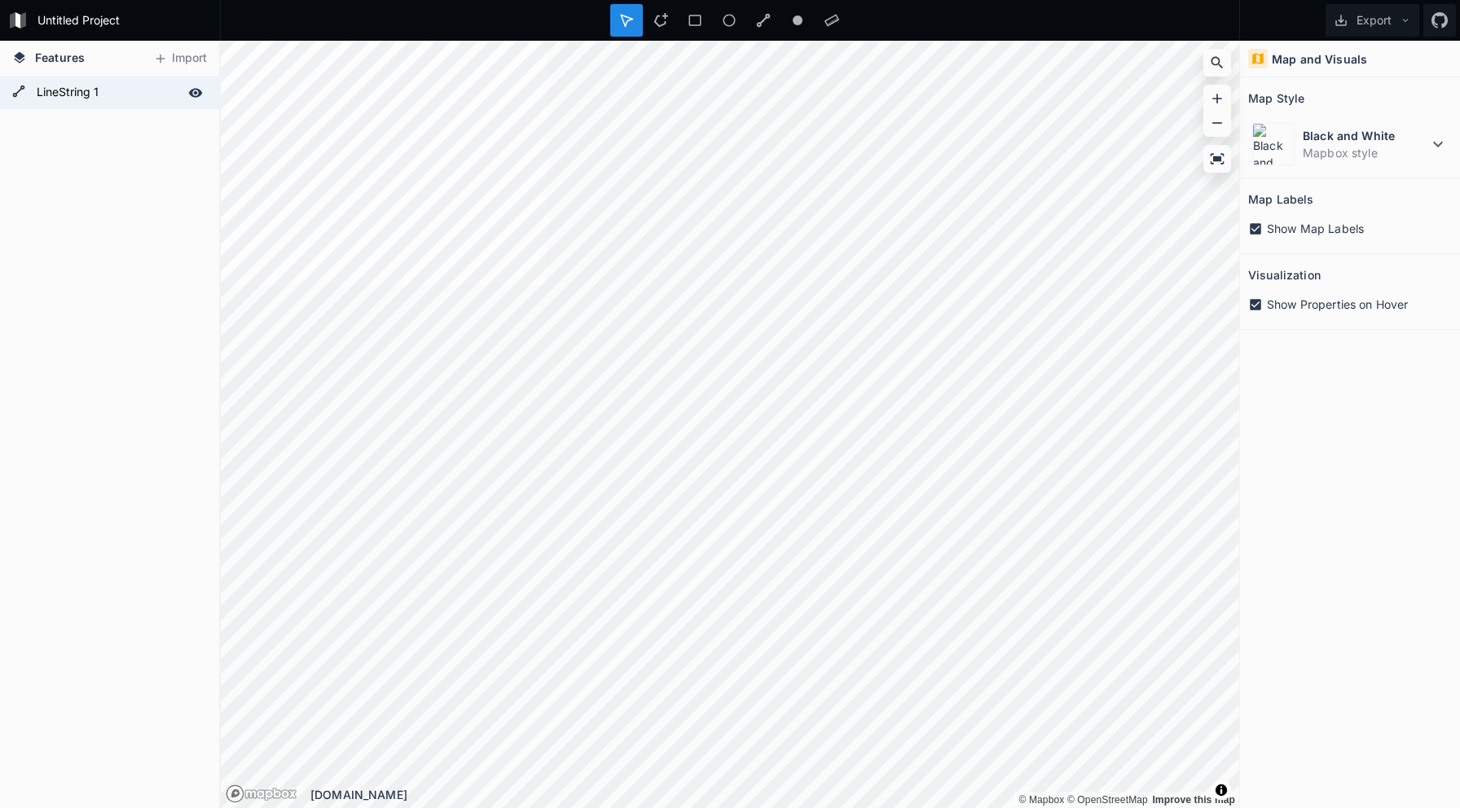
click at [129, 90] on form "LineString 1" at bounding box center [108, 93] width 152 height 24
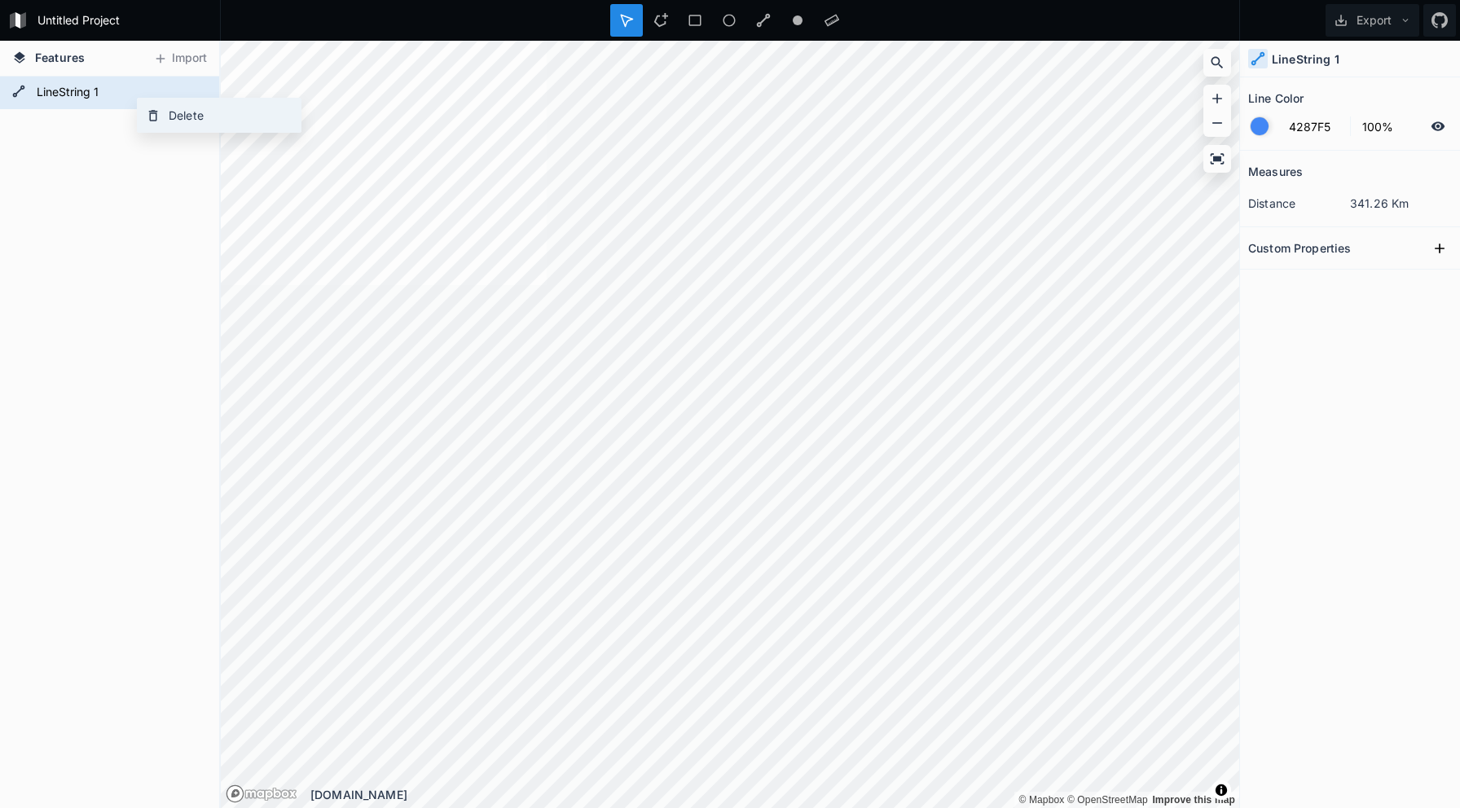
click at [152, 116] on icon at bounding box center [153, 115] width 15 height 15
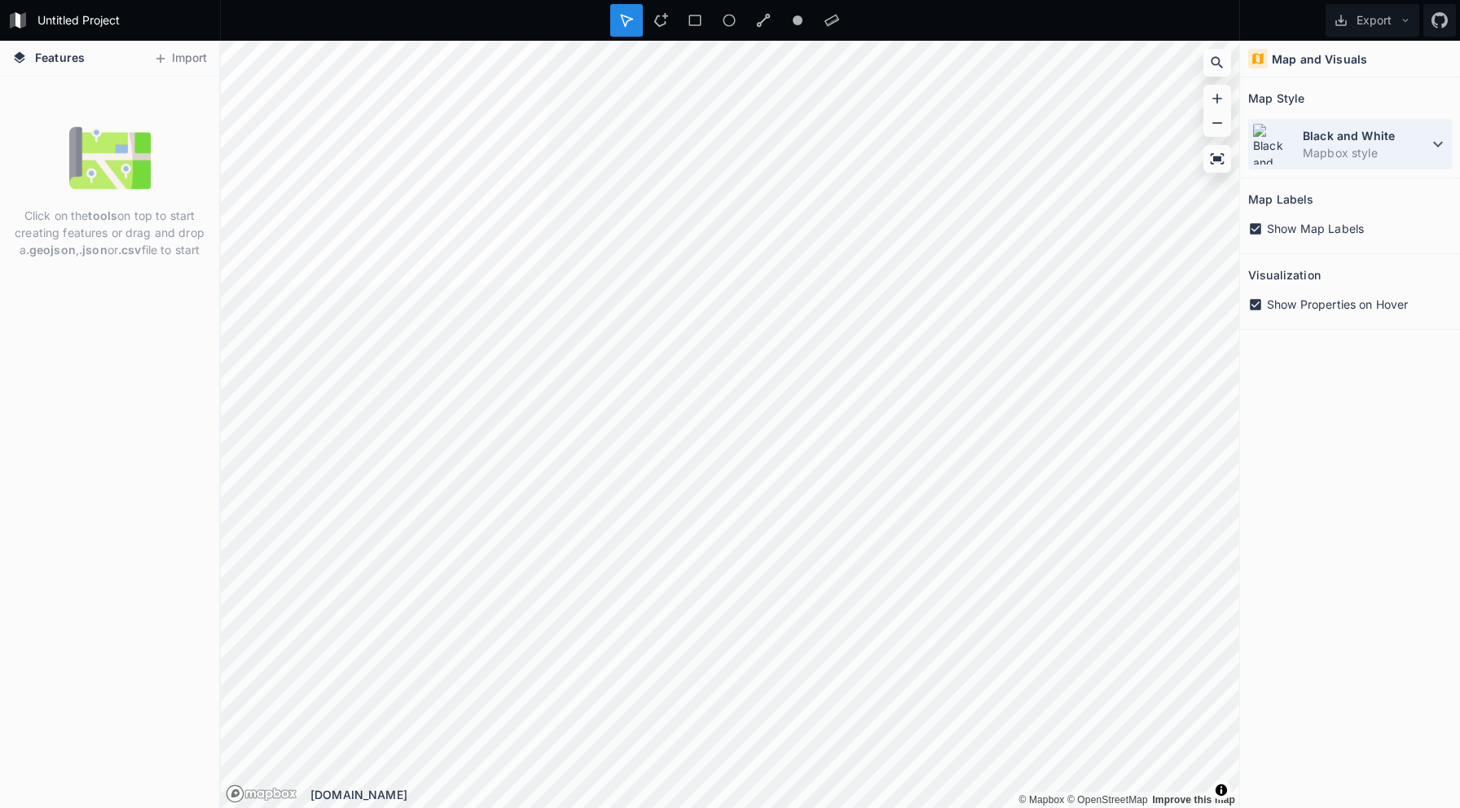
click at [1447, 148] on icon at bounding box center [1438, 144] width 20 height 20
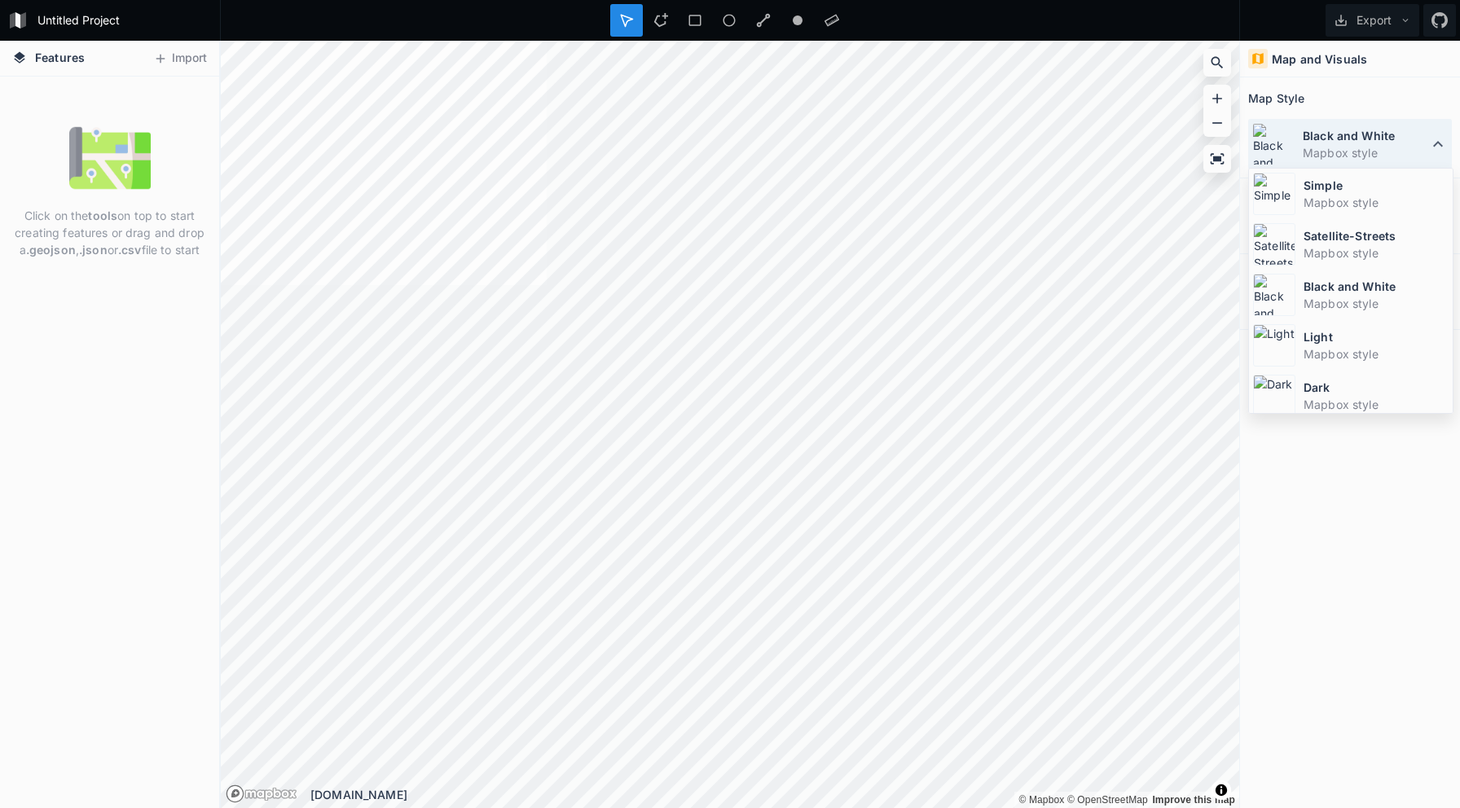
click at [1447, 148] on icon at bounding box center [1438, 144] width 20 height 20
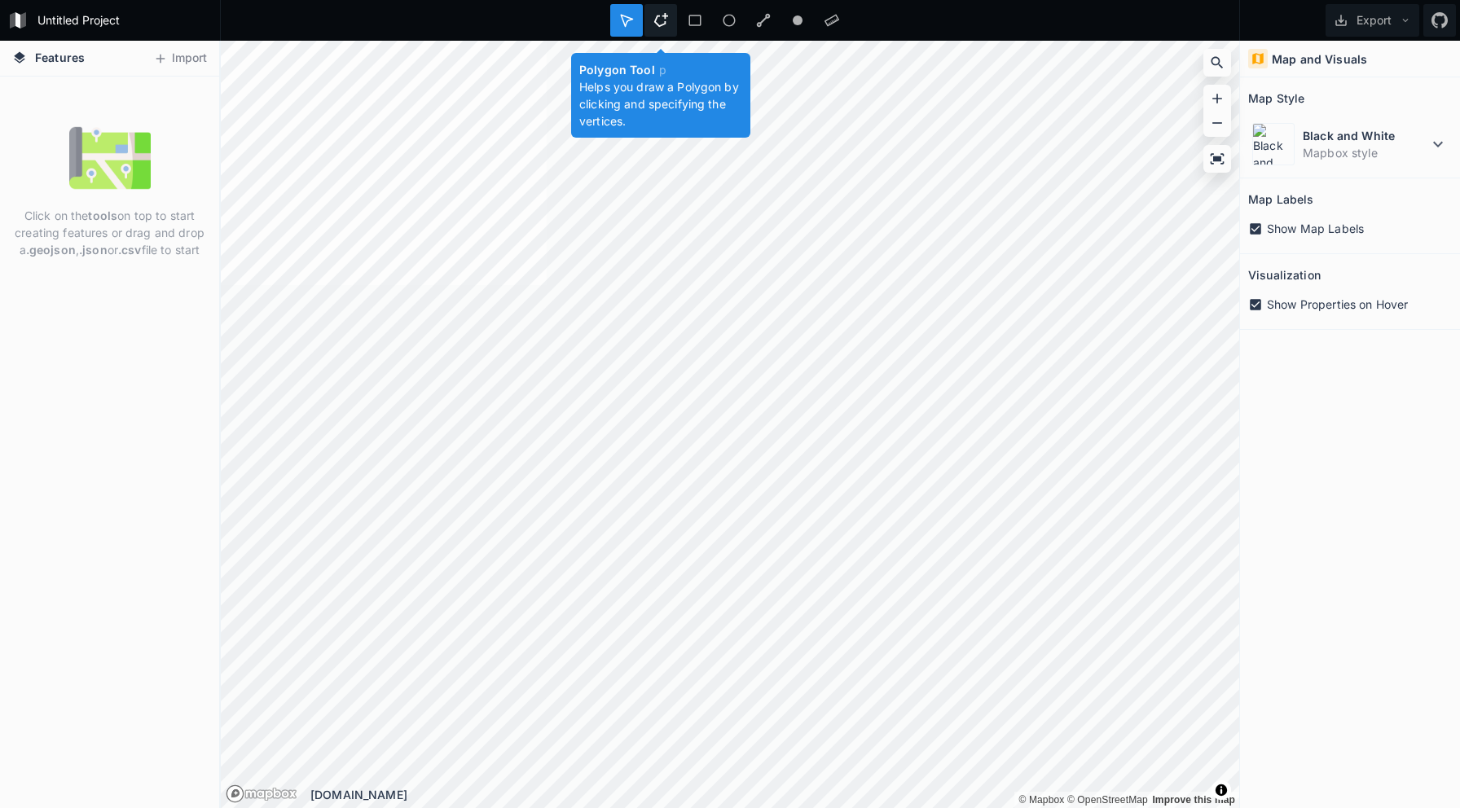
click at [661, 21] on icon at bounding box center [660, 20] width 15 height 15
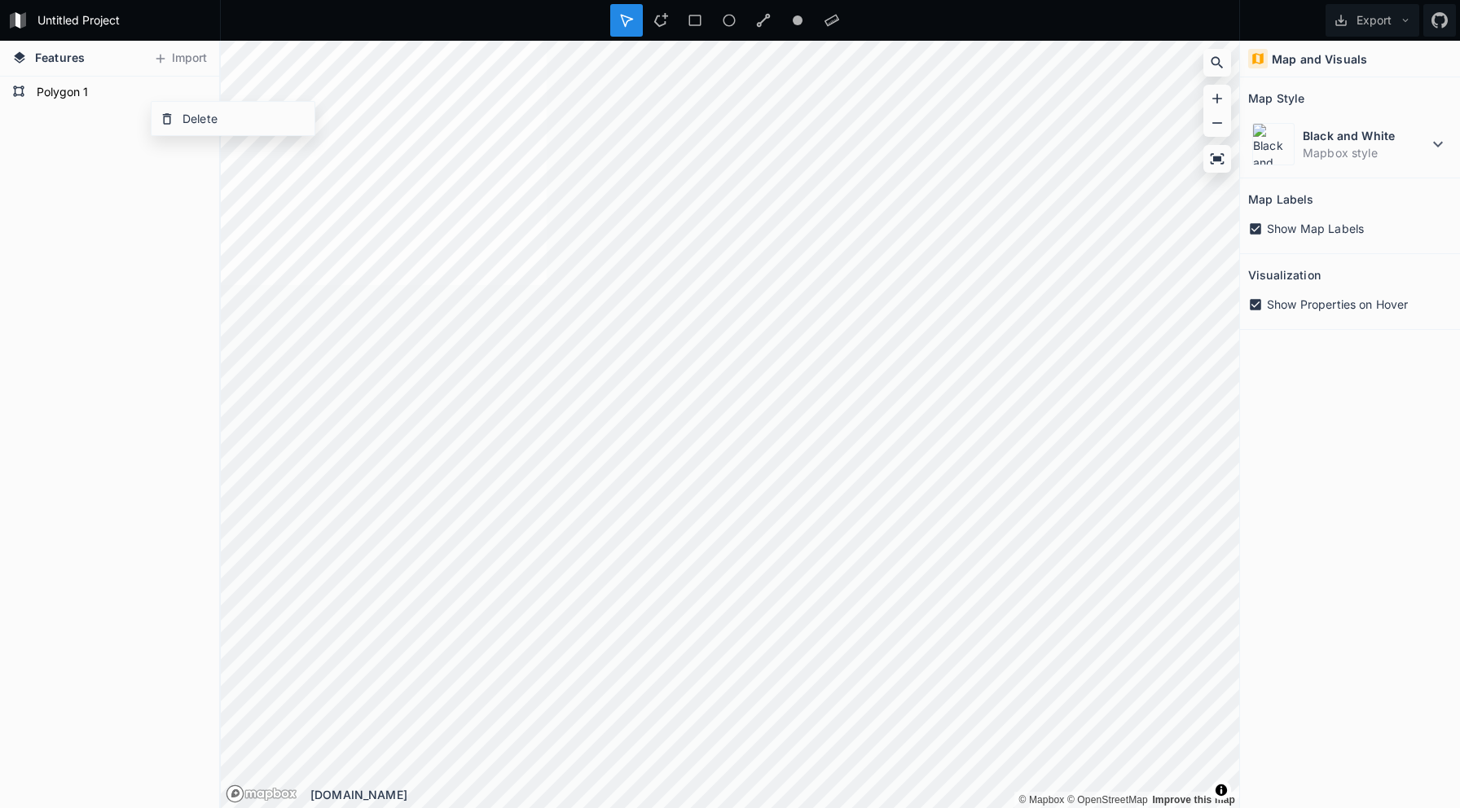
click at [90, 157] on div "Polygon 1" at bounding box center [109, 443] width 219 height 732
click at [660, 25] on icon at bounding box center [661, 20] width 14 height 14
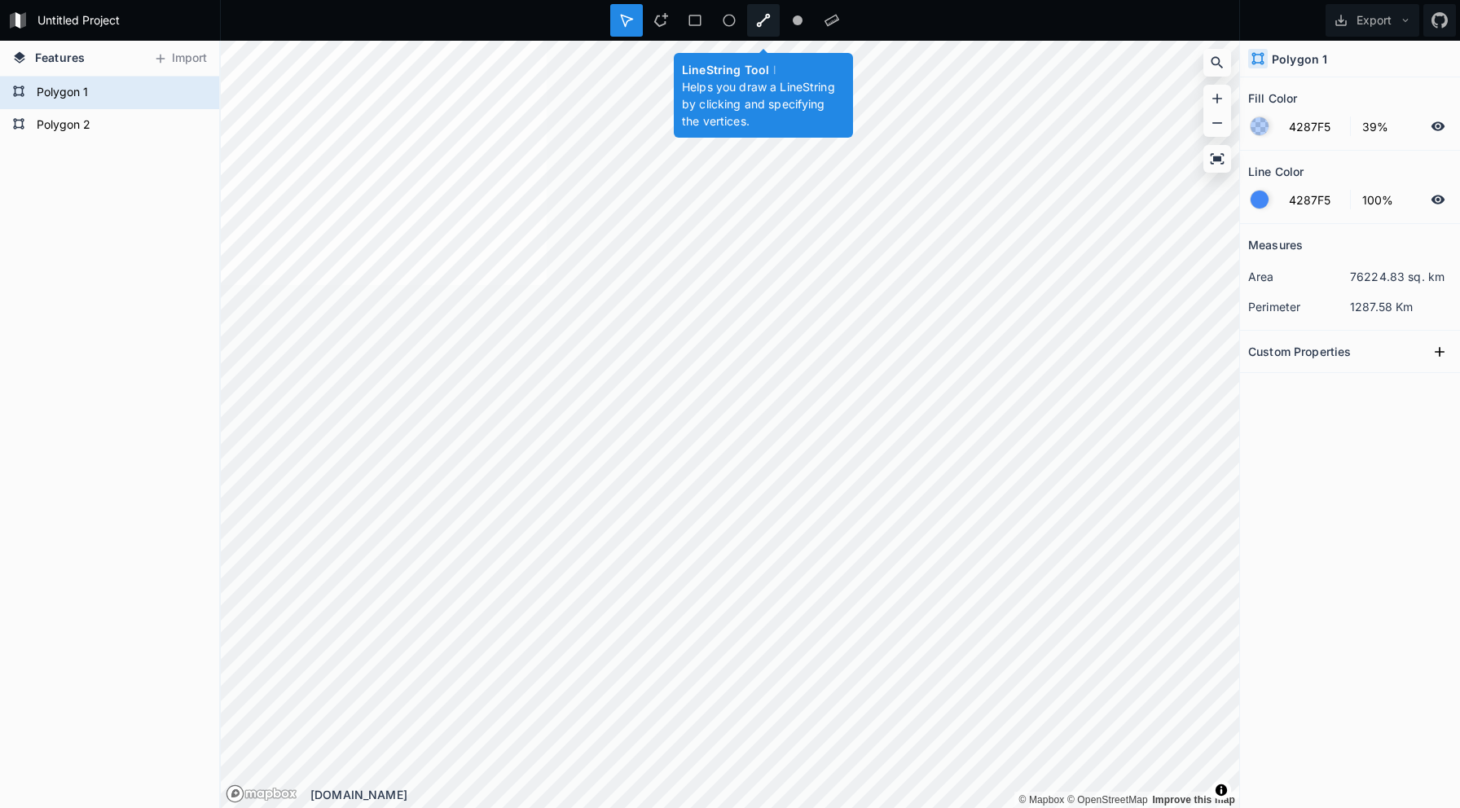
click at [765, 24] on icon at bounding box center [763, 20] width 15 height 15
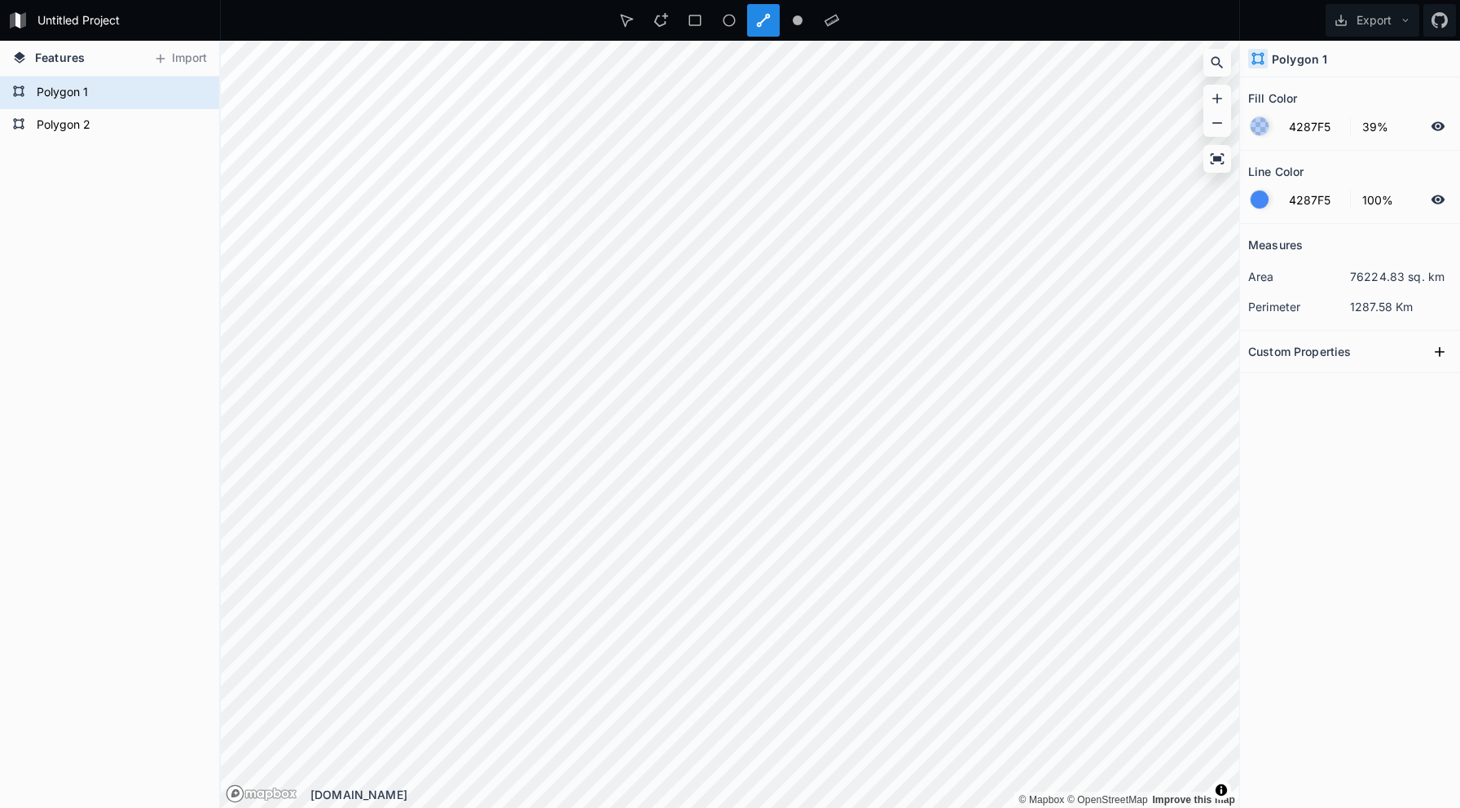
click at [766, 25] on icon at bounding box center [763, 20] width 15 height 15
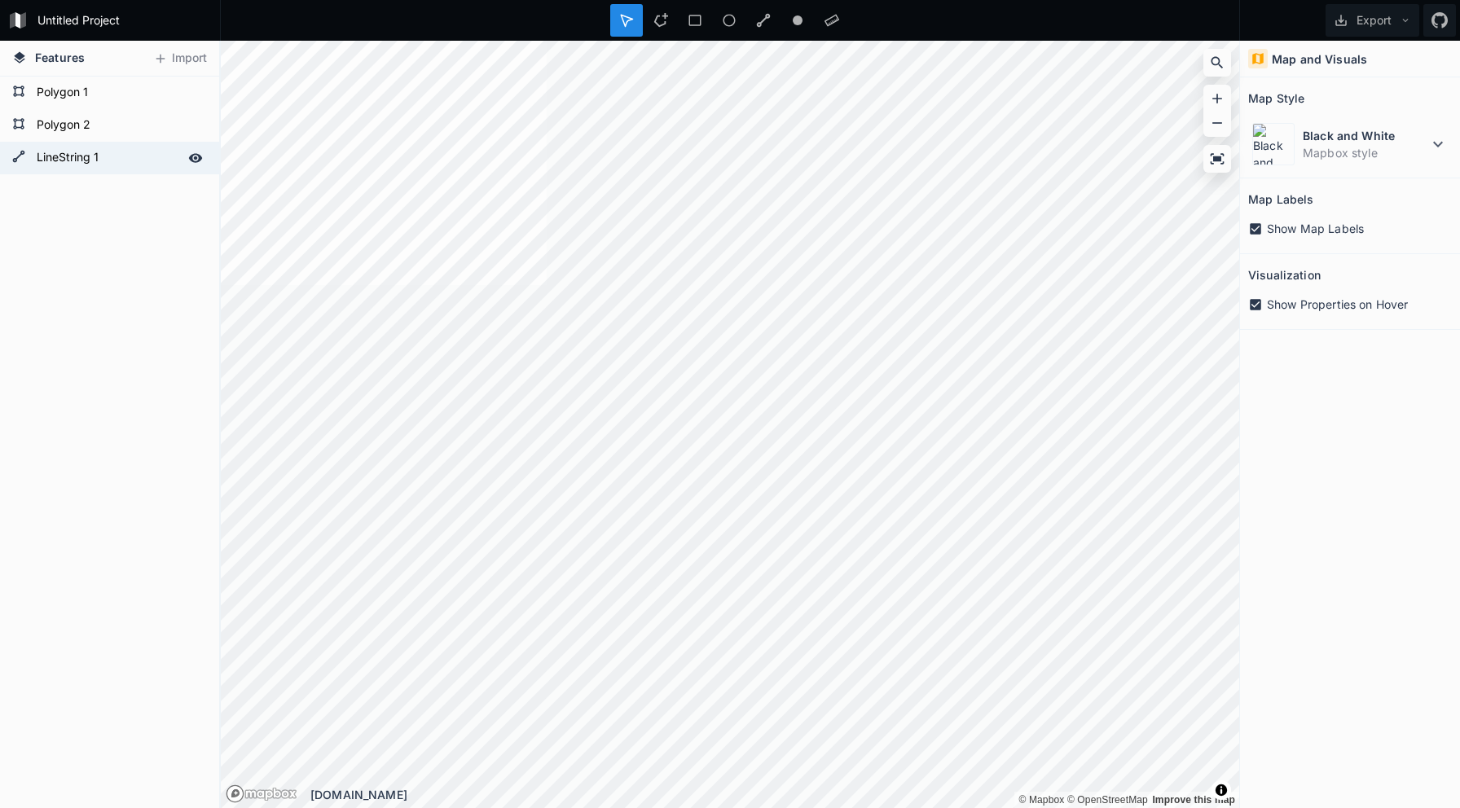
click at [20, 147] on div "LineString 1" at bounding box center [109, 158] width 219 height 33
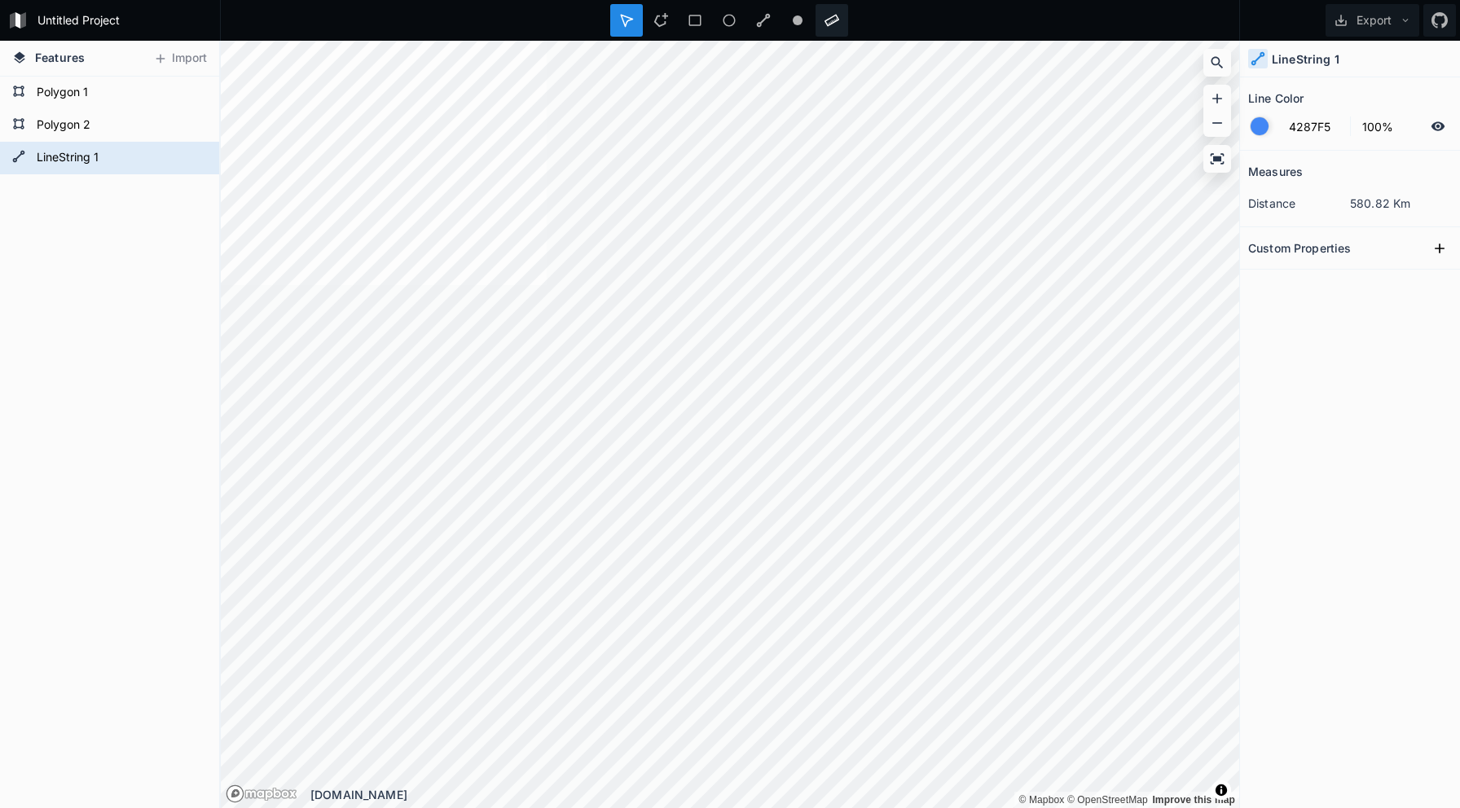
click at [829, 28] on div at bounding box center [832, 20] width 33 height 33
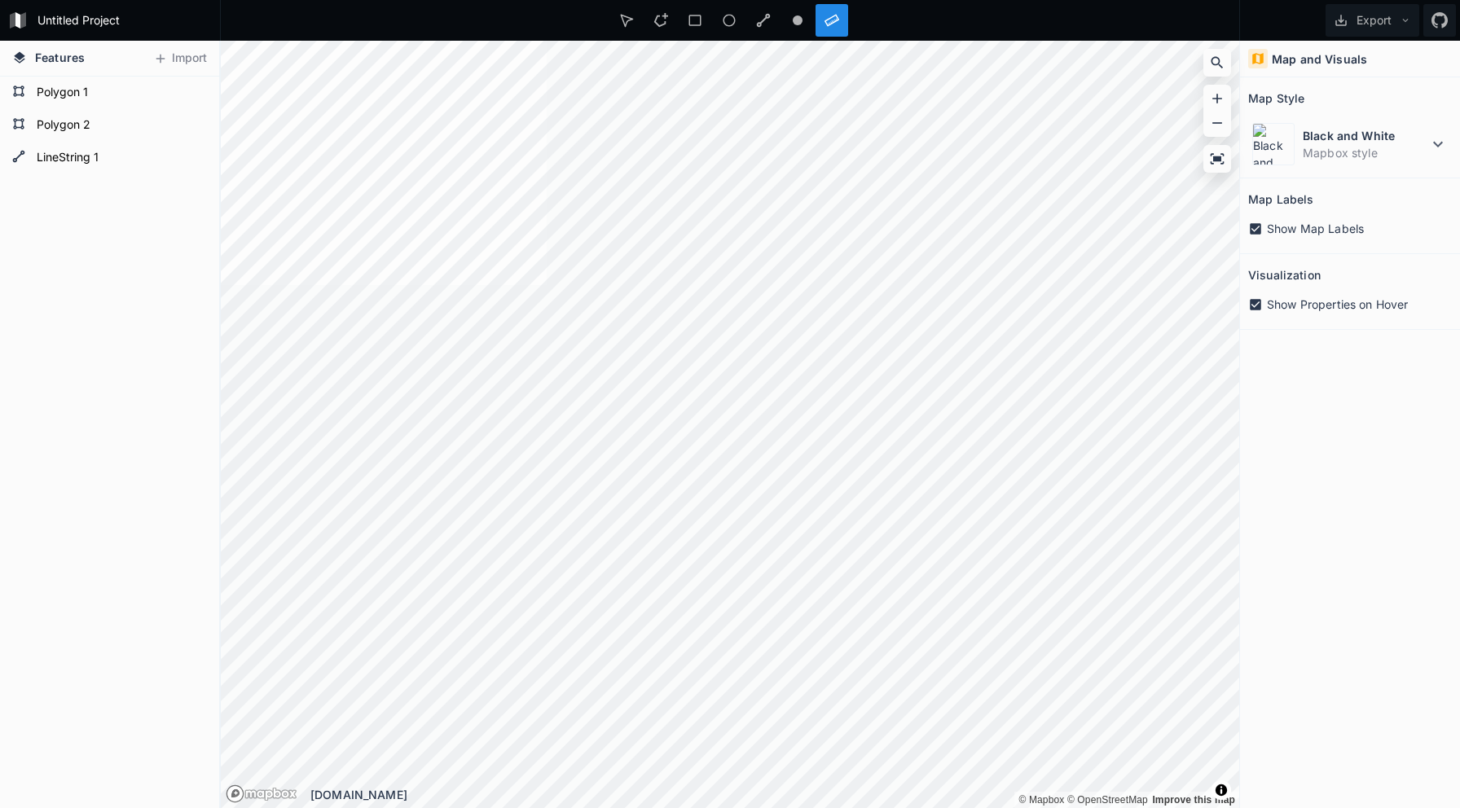
click at [167, 345] on div "LineString 1 Polygon 2 Polygon 1" at bounding box center [109, 443] width 219 height 732
